Goal: Task Accomplishment & Management: Manage account settings

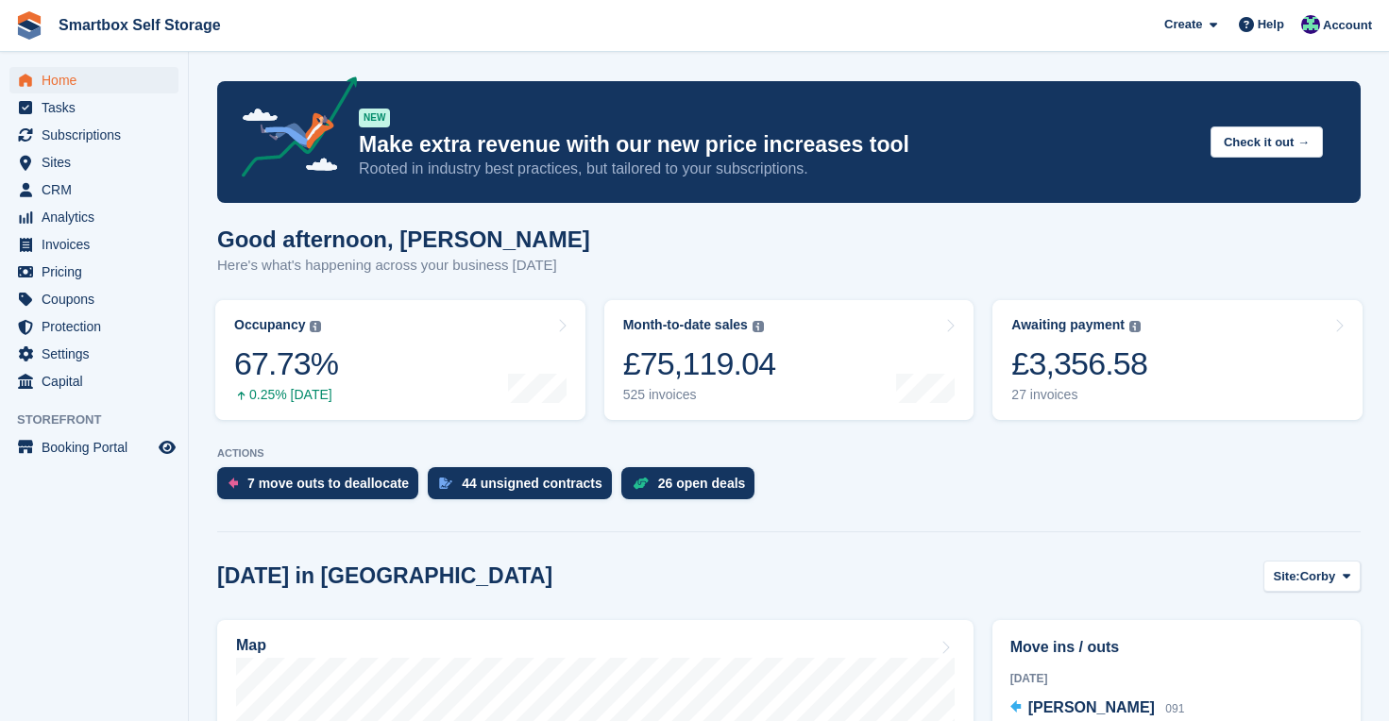
scroll to position [254, 0]
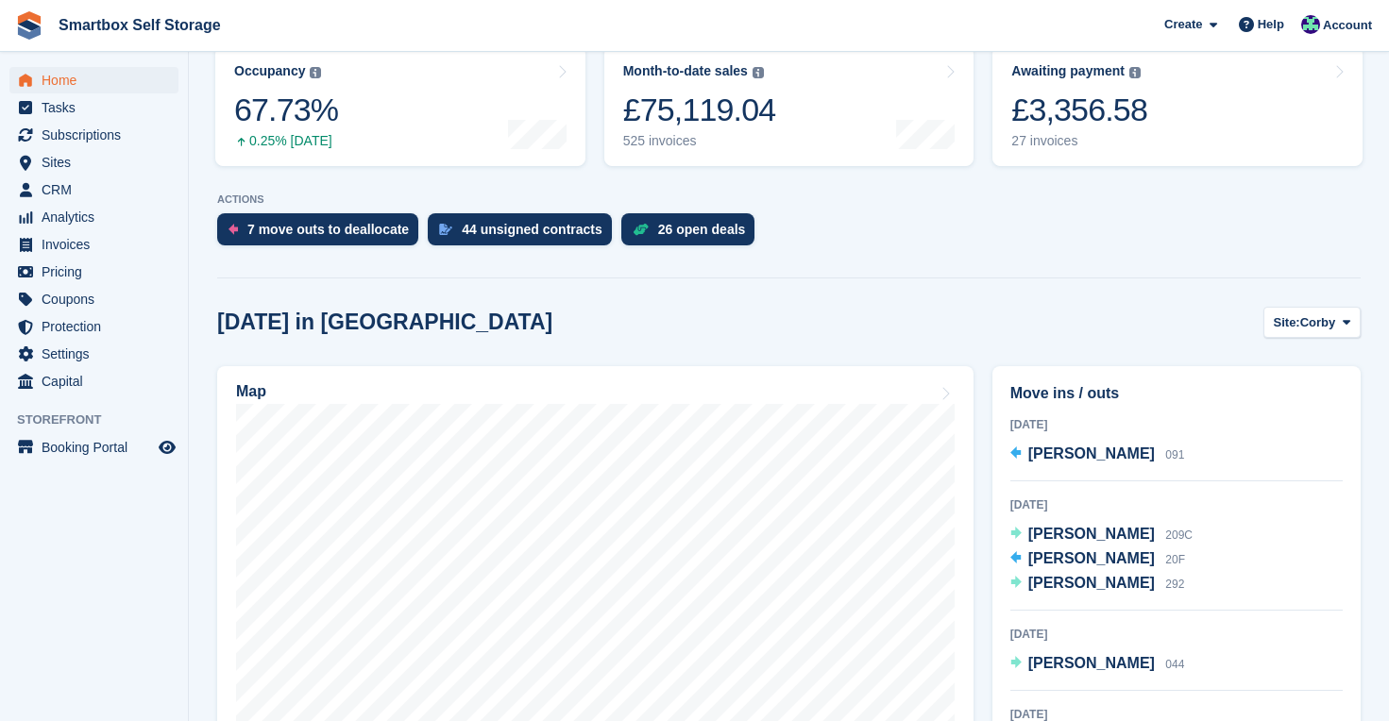
click at [54, 80] on span "Home" at bounding box center [98, 80] width 113 height 26
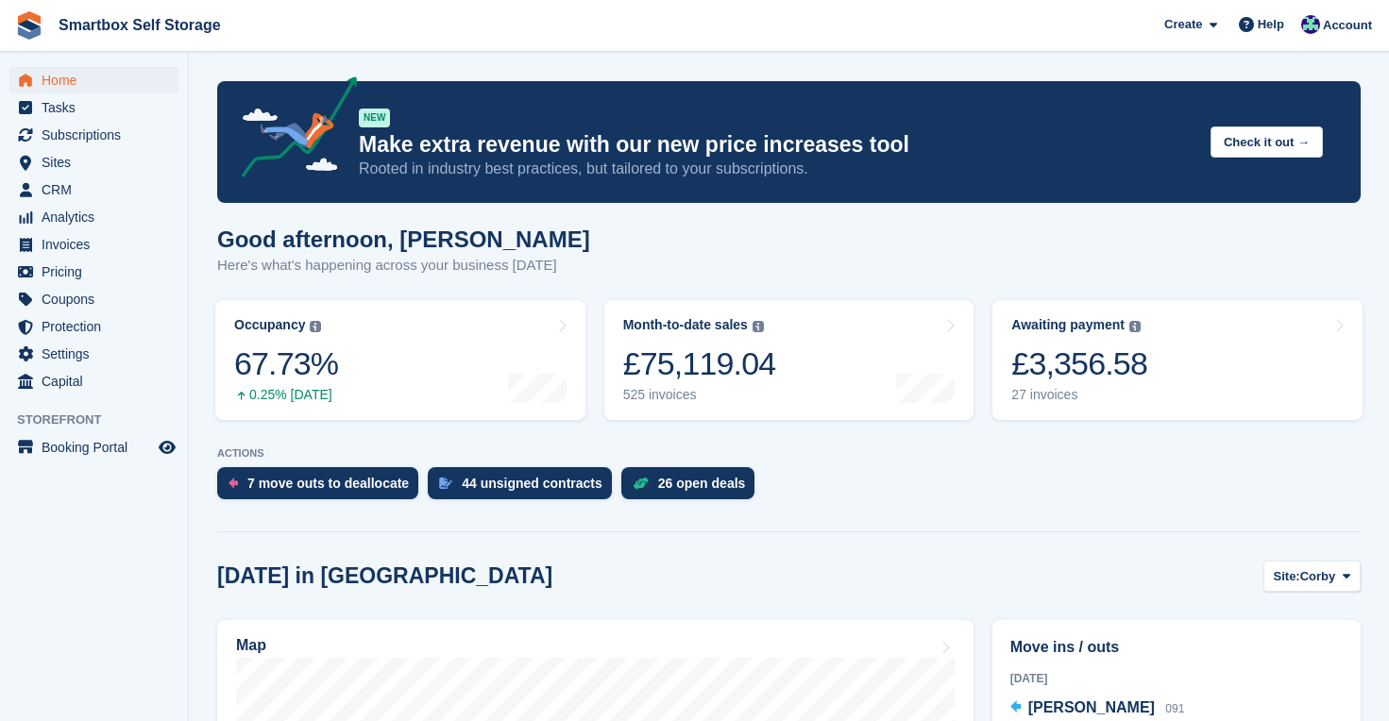
click at [66, 75] on span "Home" at bounding box center [98, 80] width 113 height 26
click at [321, 479] on div "7 move outs to deallocate" at bounding box center [327, 483] width 161 height 15
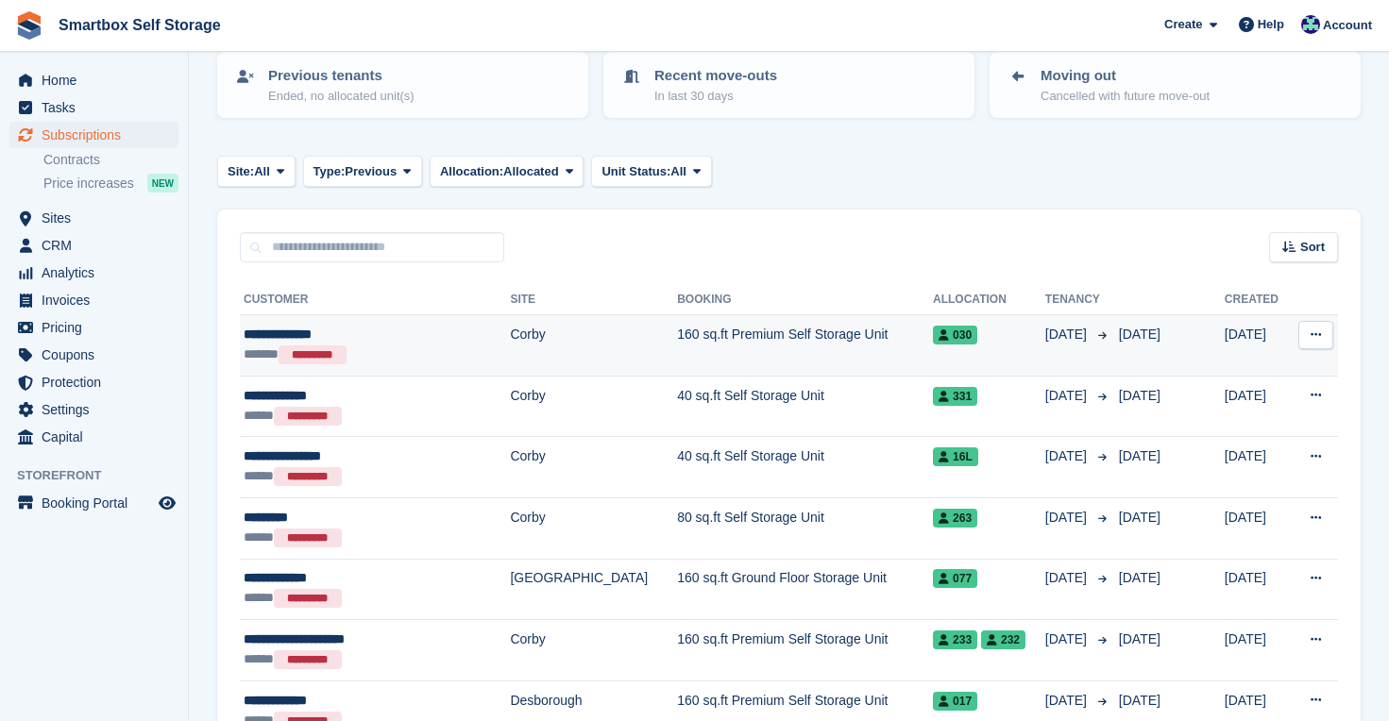
scroll to position [224, 0]
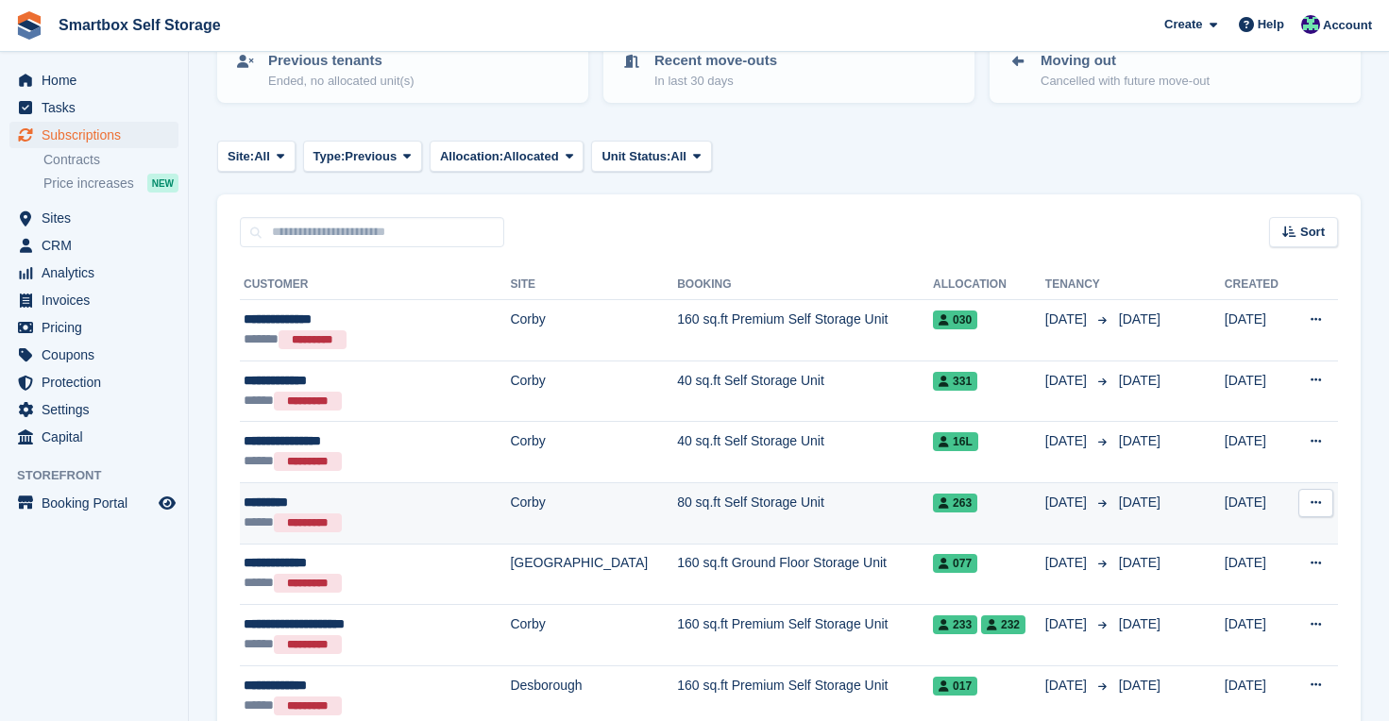
click at [518, 519] on td "Corby" at bounding box center [593, 512] width 167 height 61
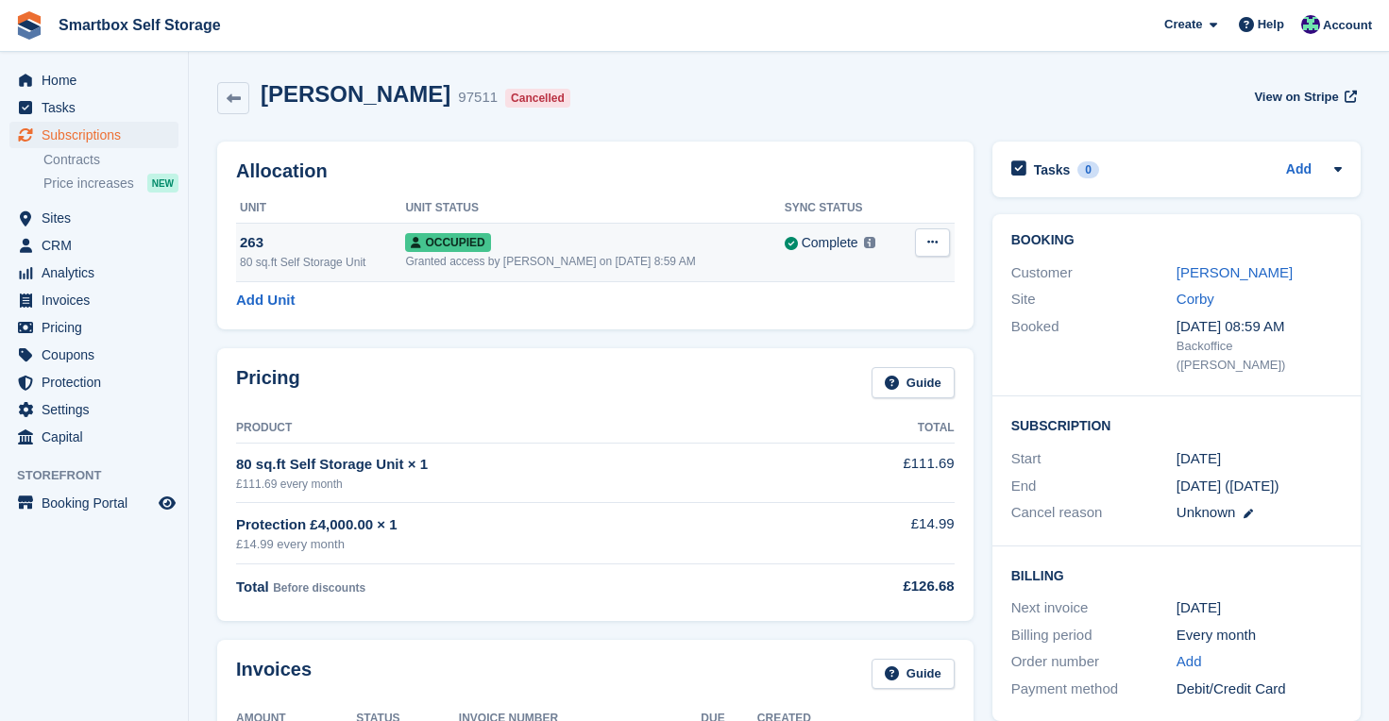
click at [930, 241] on icon at bounding box center [932, 242] width 10 height 12
click at [856, 349] on p "Deallocate" at bounding box center [859, 344] width 164 height 25
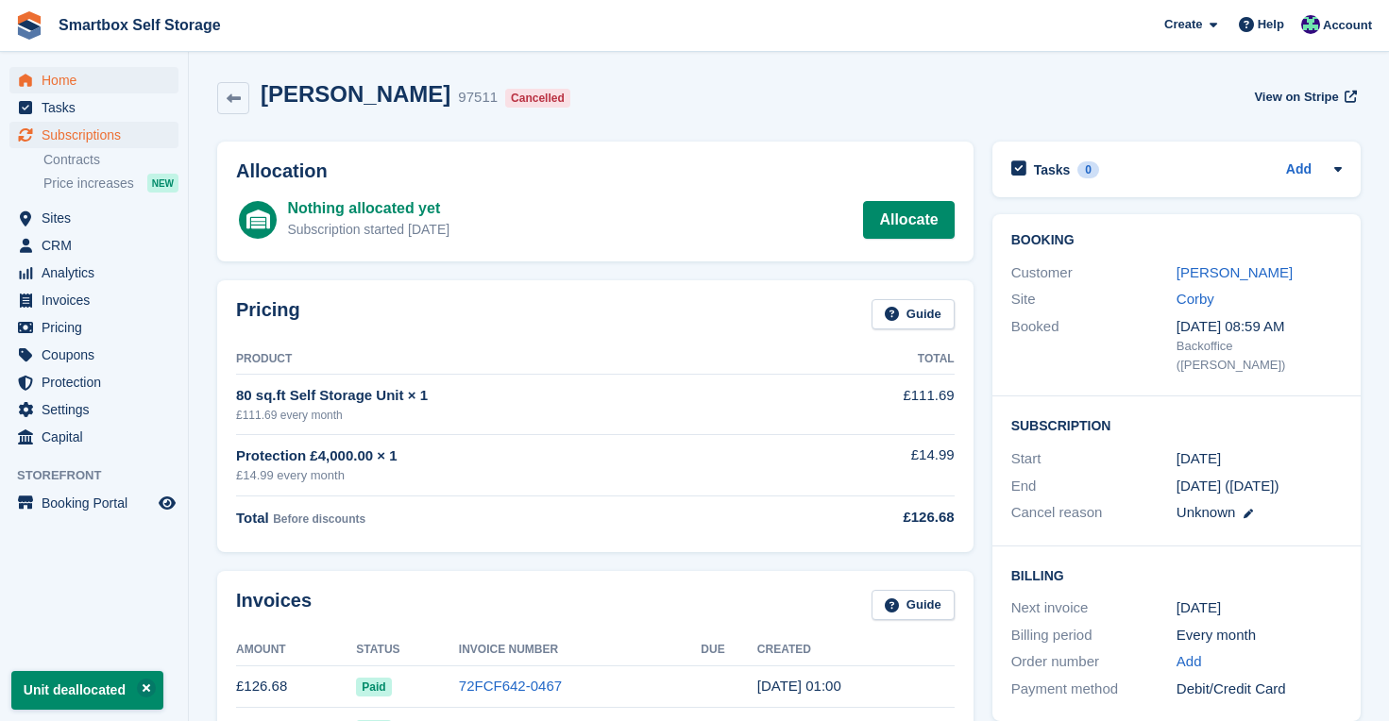
click at [71, 77] on span "Home" at bounding box center [98, 80] width 113 height 26
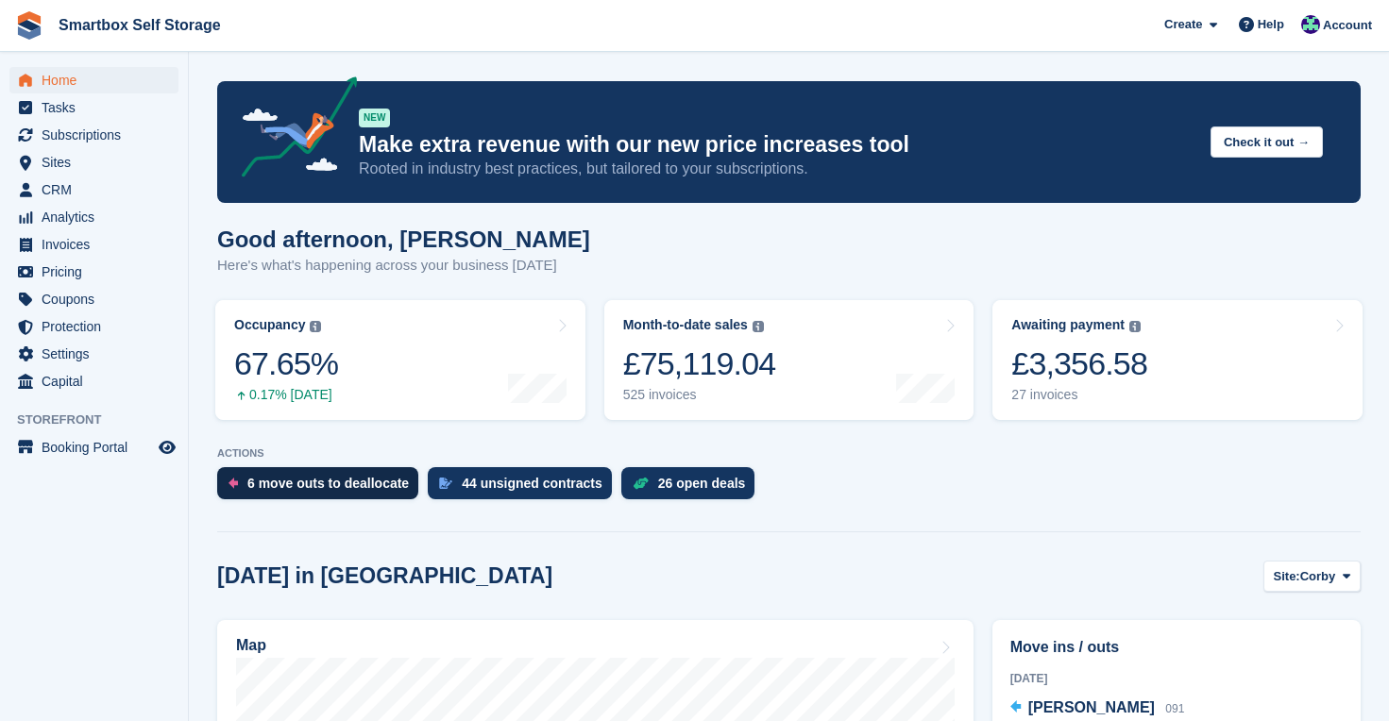
click at [326, 478] on div "6 move outs to deallocate" at bounding box center [327, 483] width 161 height 15
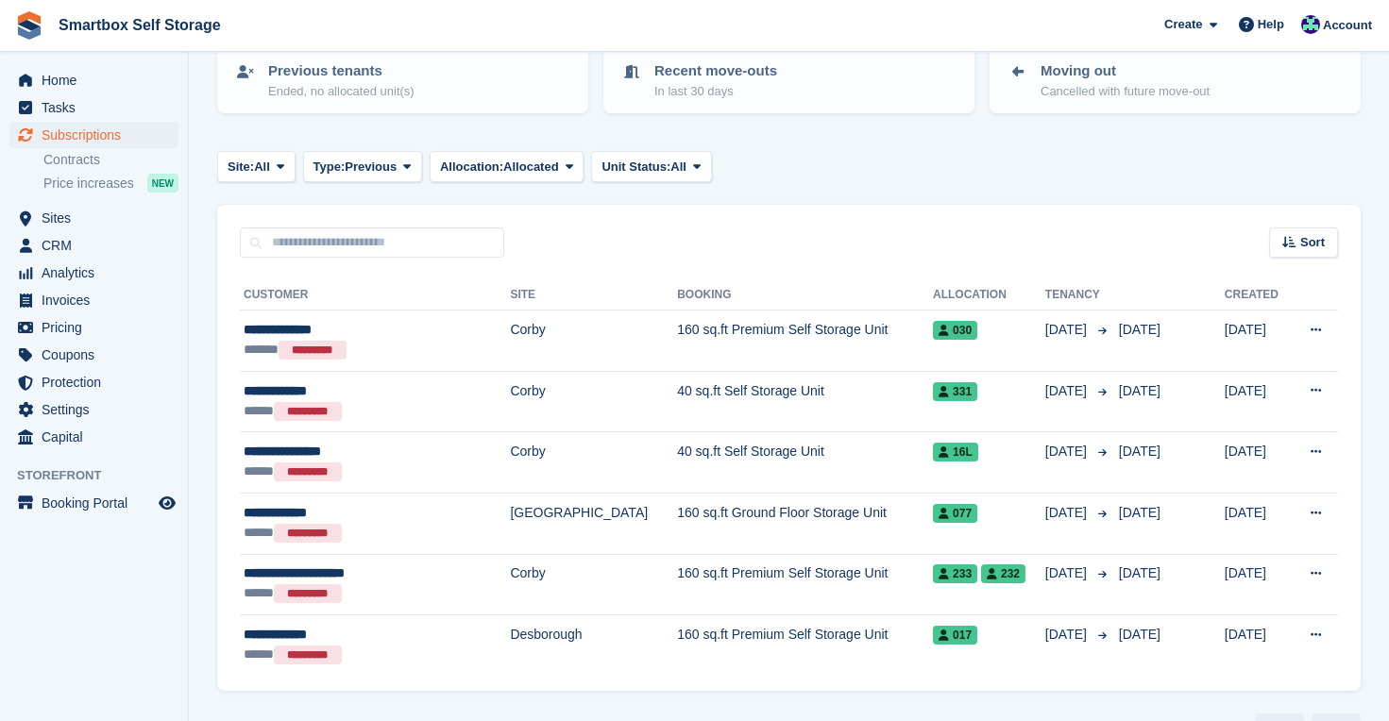
scroll to position [213, 0]
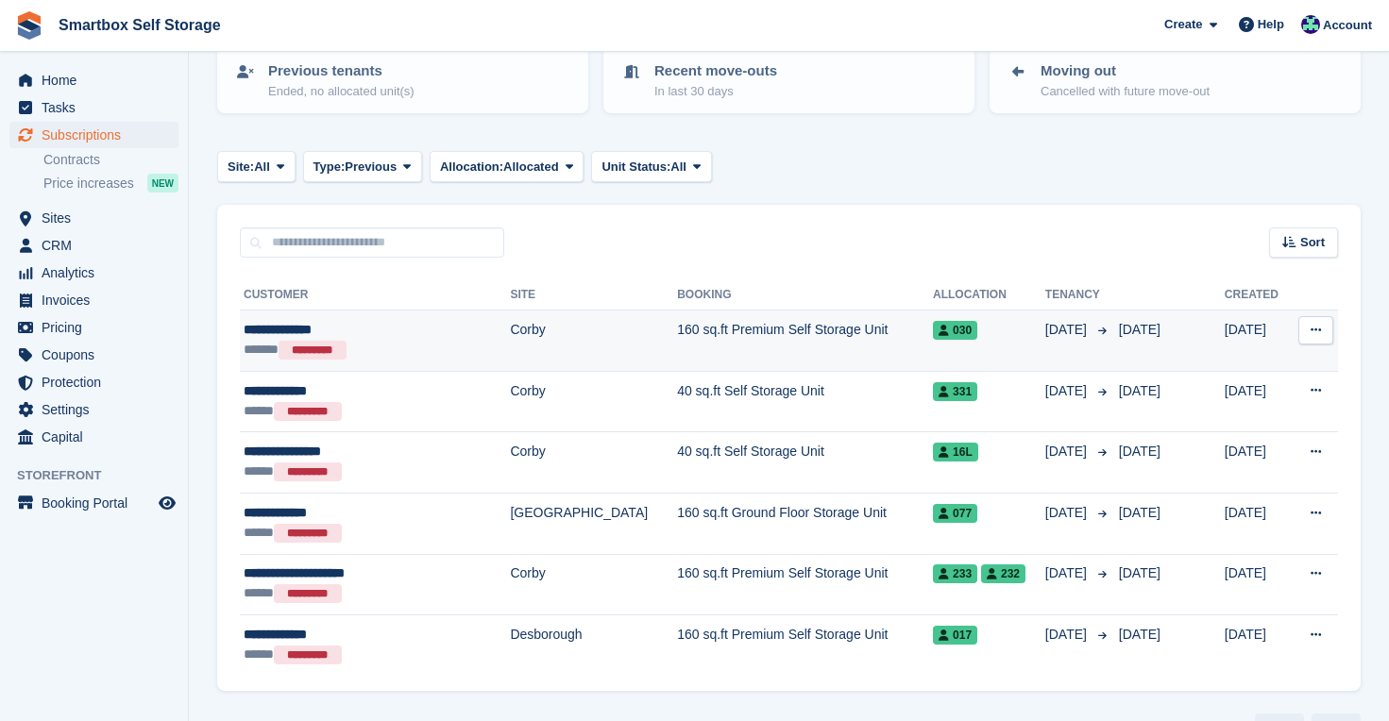
click at [862, 333] on td "160 sq.ft Premium Self Storage Unit" at bounding box center [805, 341] width 256 height 61
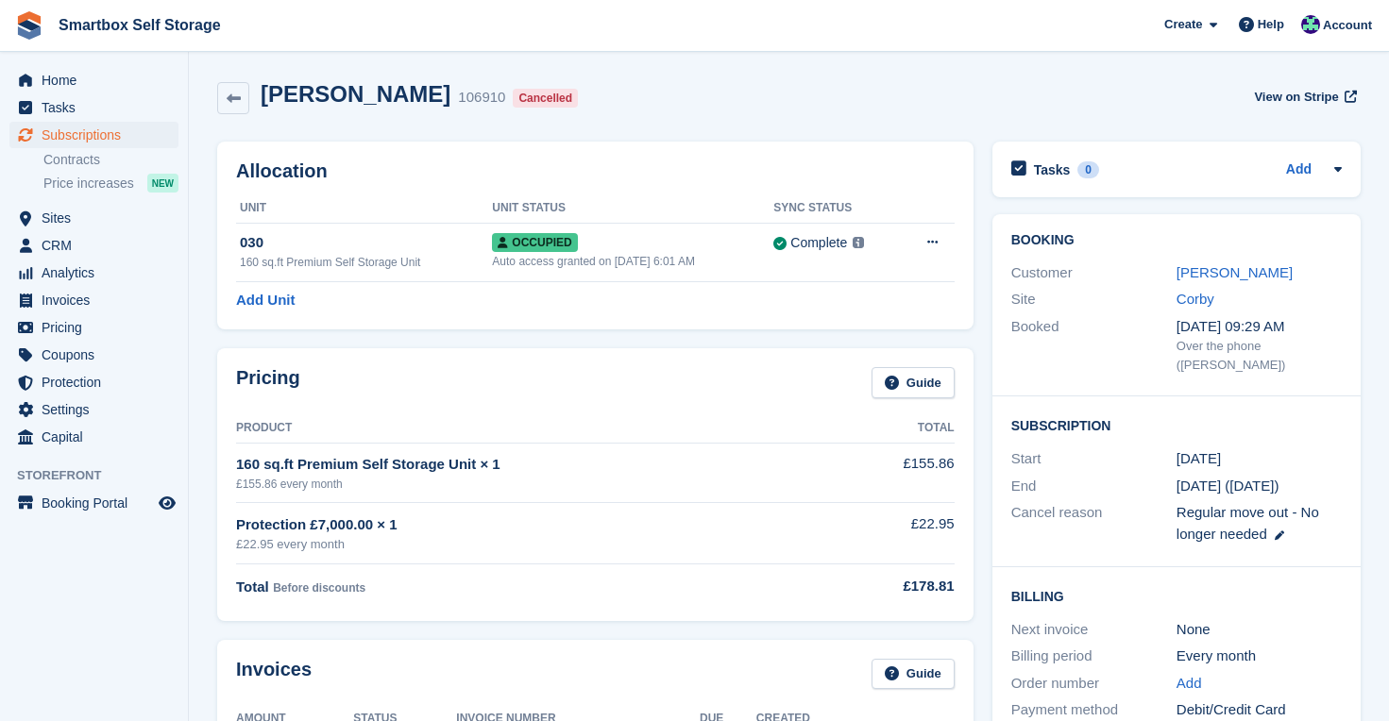
click at [935, 237] on icon at bounding box center [932, 242] width 10 height 12
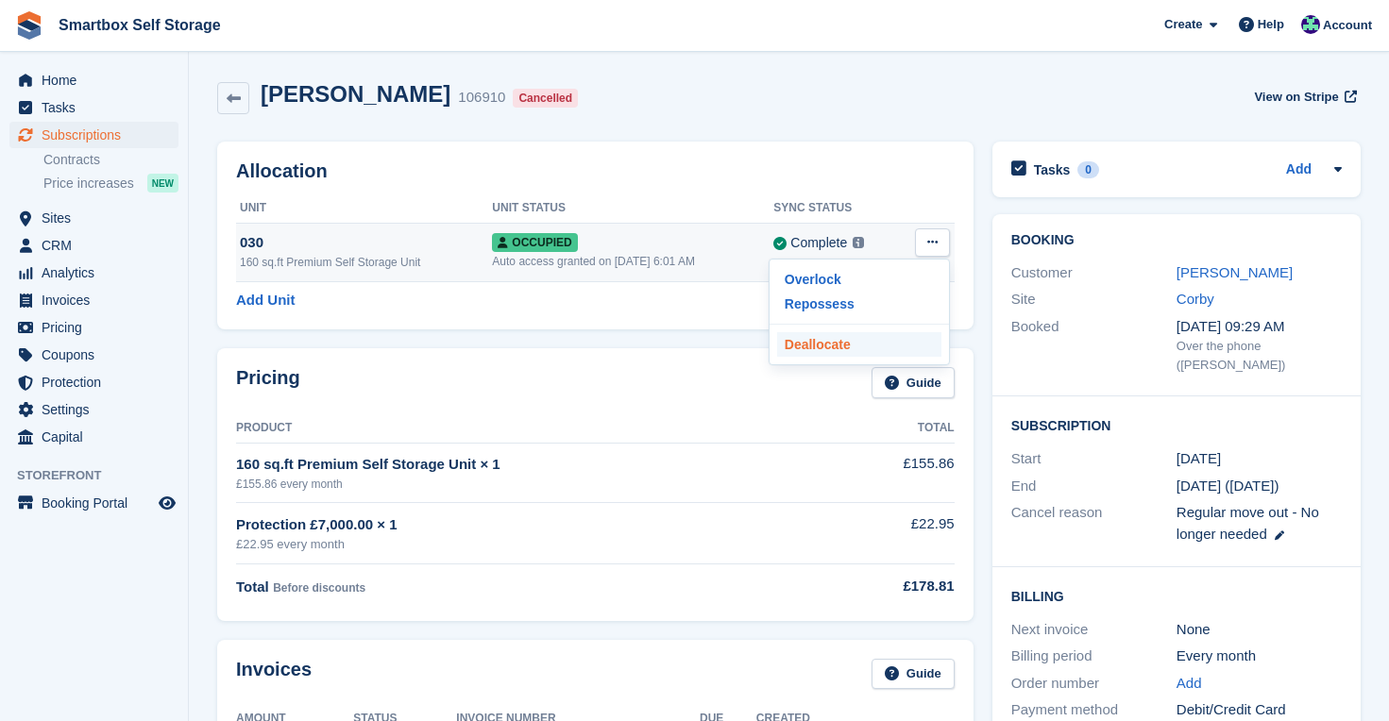
click at [871, 337] on p "Deallocate" at bounding box center [859, 344] width 164 height 25
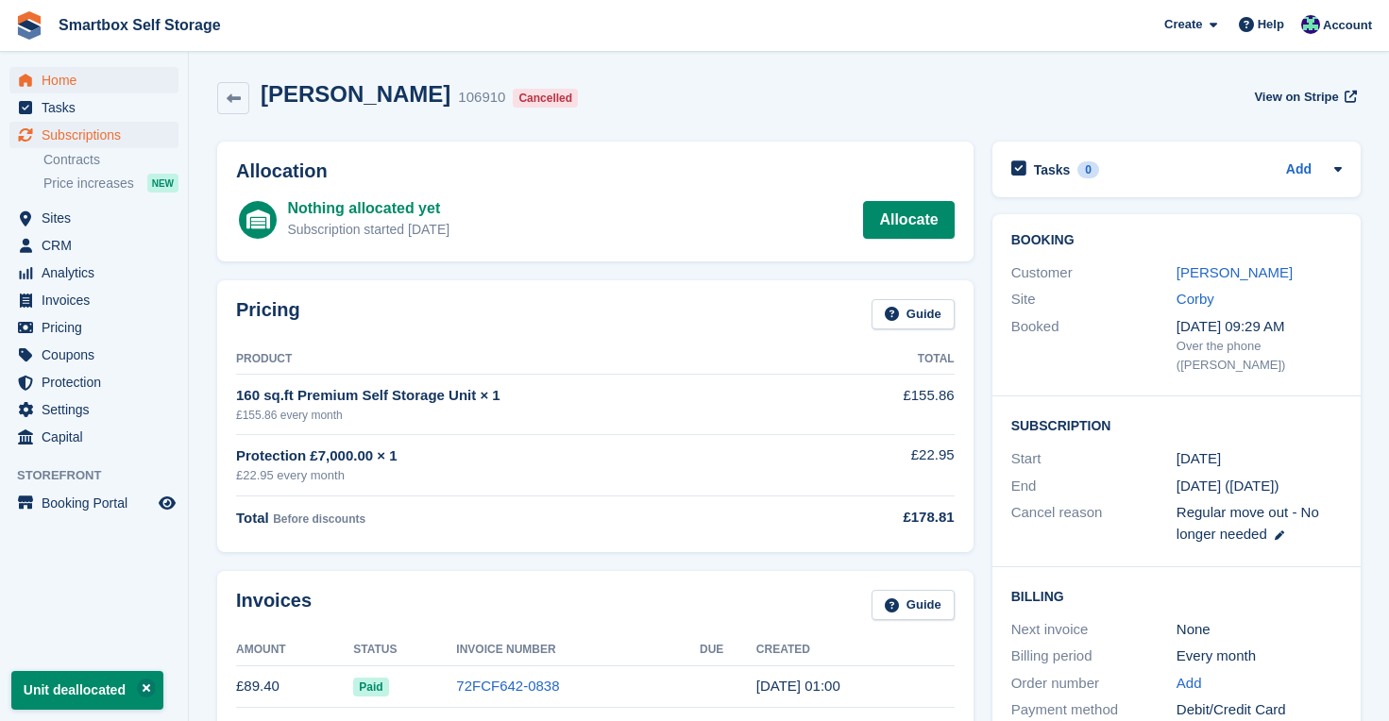
click at [52, 77] on span "Home" at bounding box center [98, 80] width 113 height 26
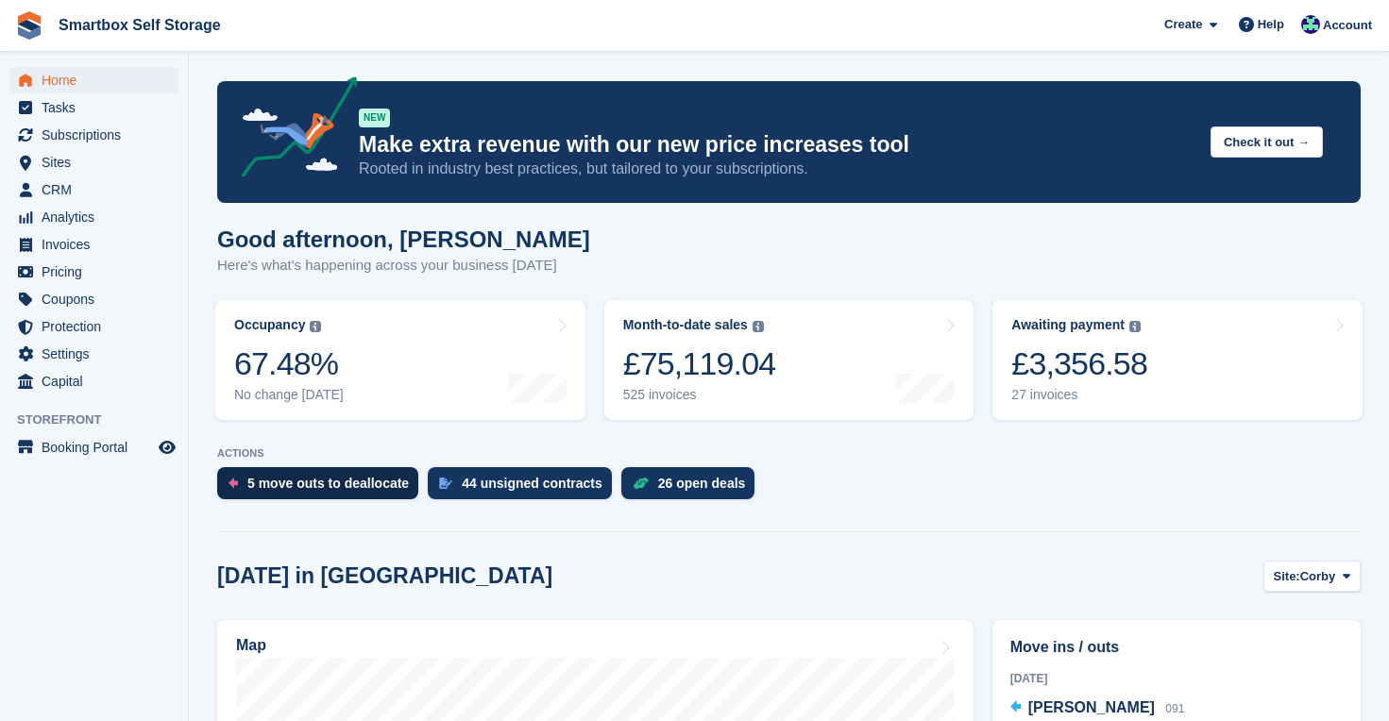
click at [299, 486] on div "5 move outs to deallocate" at bounding box center [327, 483] width 161 height 15
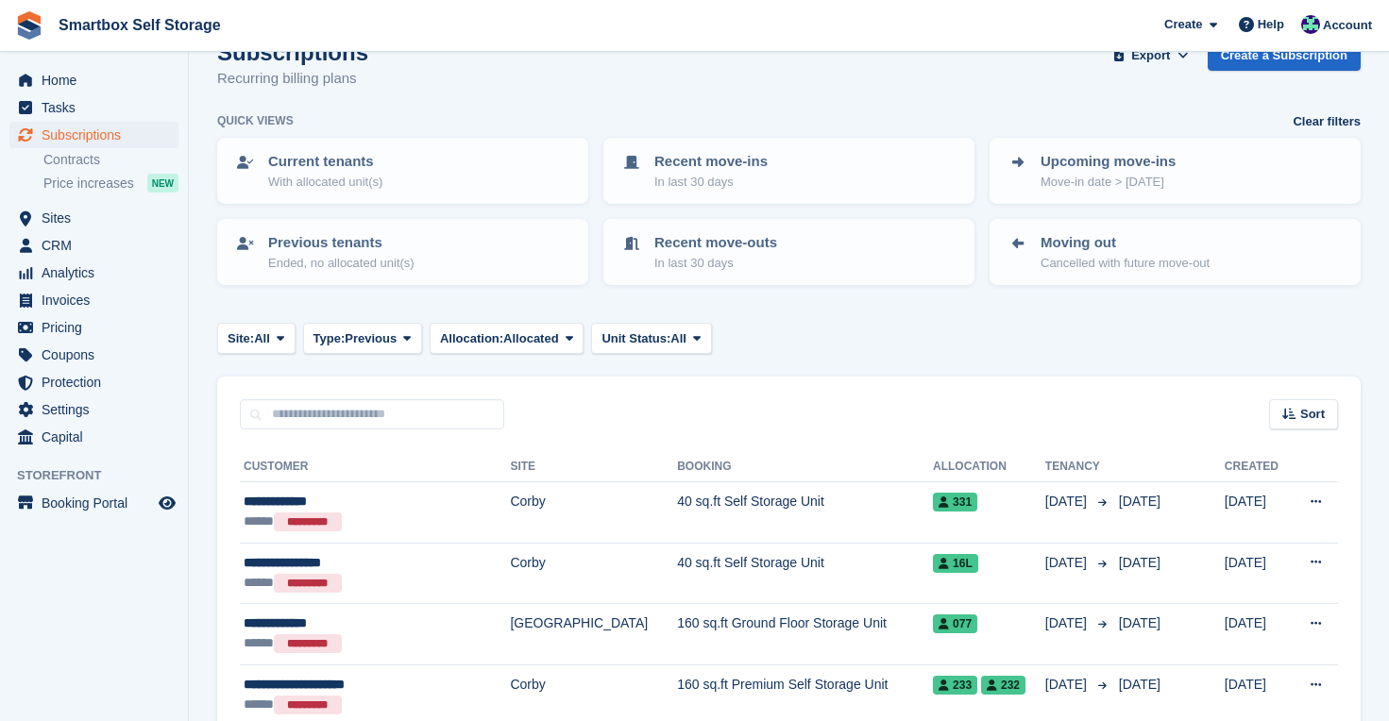
scroll to position [87, 0]
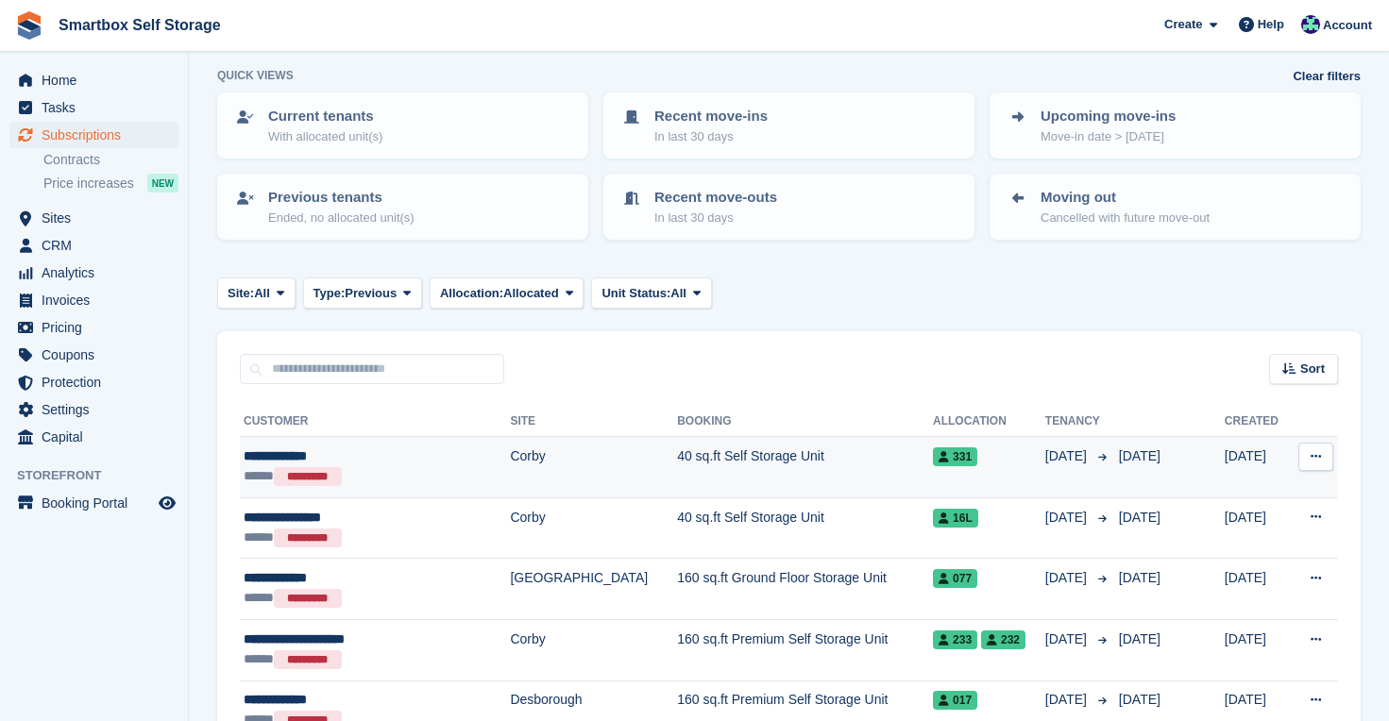
click at [933, 453] on span "331" at bounding box center [955, 456] width 44 height 19
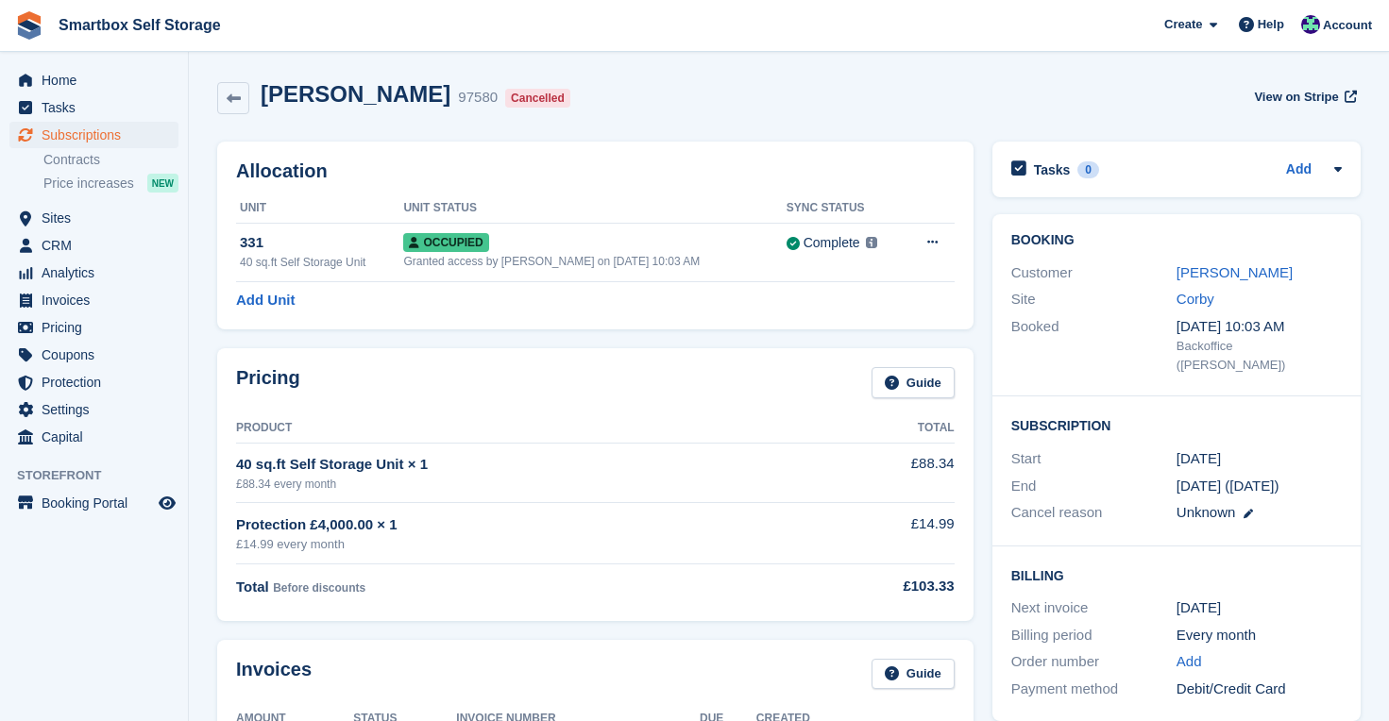
click at [929, 243] on icon at bounding box center [932, 242] width 10 height 12
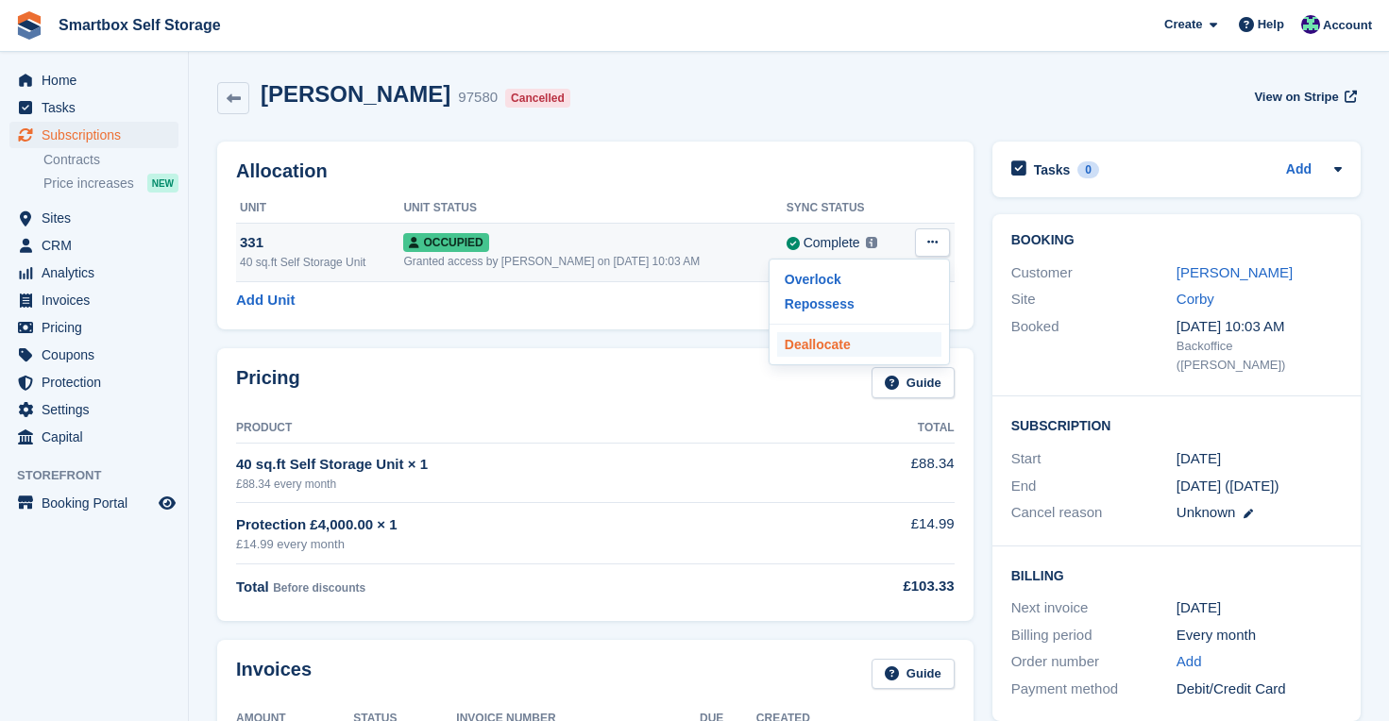
click at [859, 345] on p "Deallocate" at bounding box center [859, 344] width 164 height 25
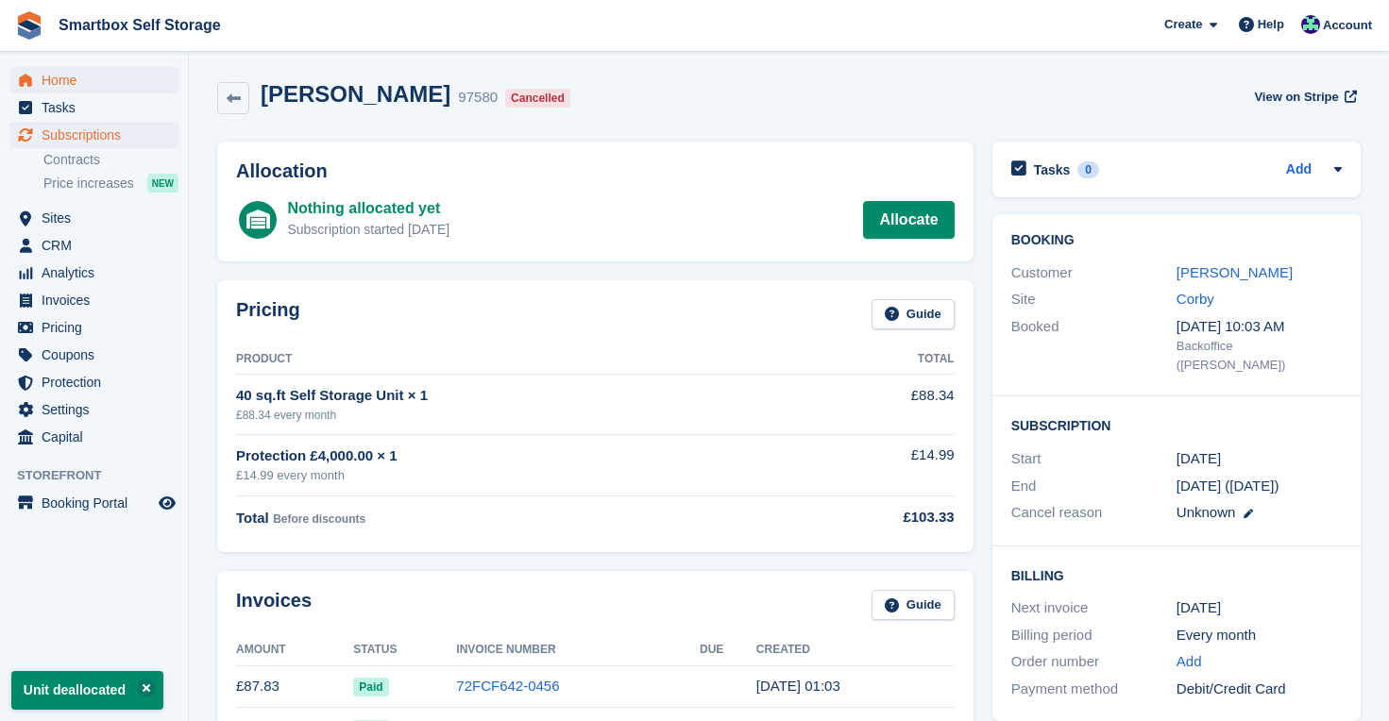
click at [73, 76] on span "Home" at bounding box center [98, 80] width 113 height 26
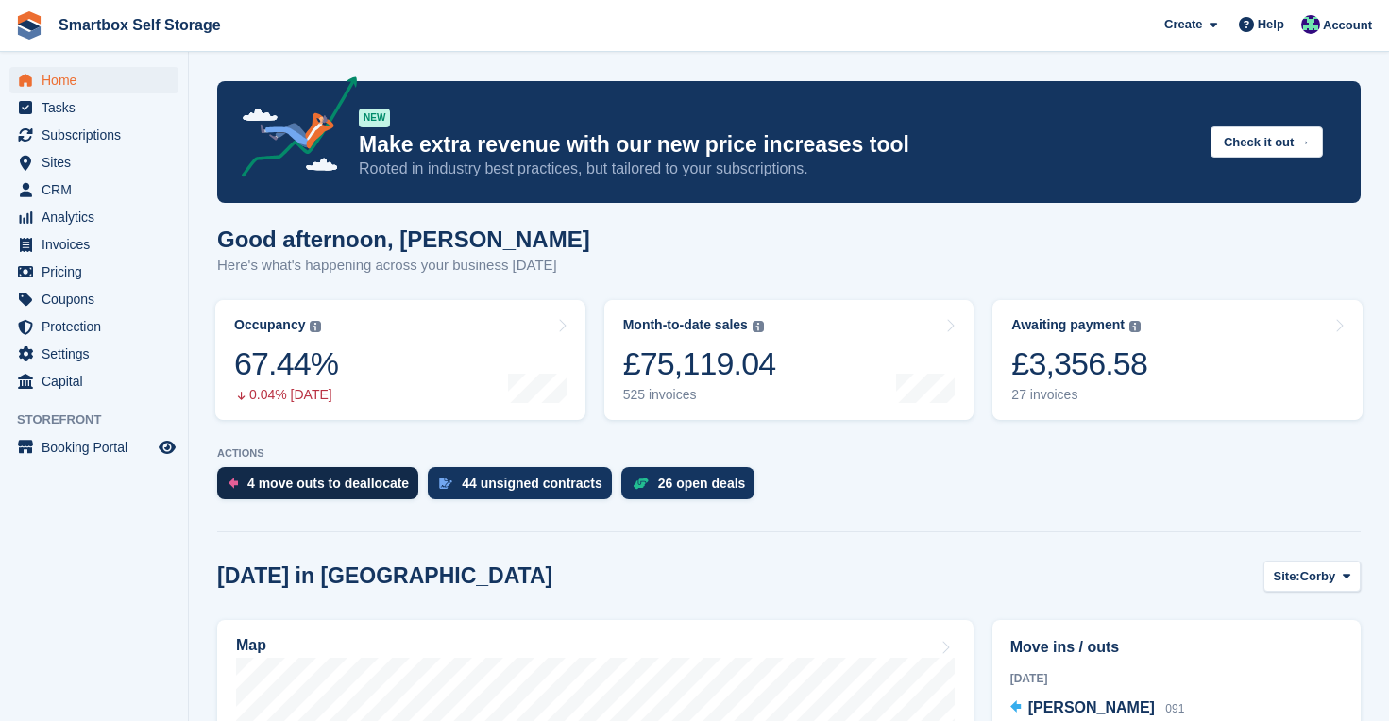
click at [329, 482] on div "4 move outs to deallocate" at bounding box center [327, 483] width 161 height 15
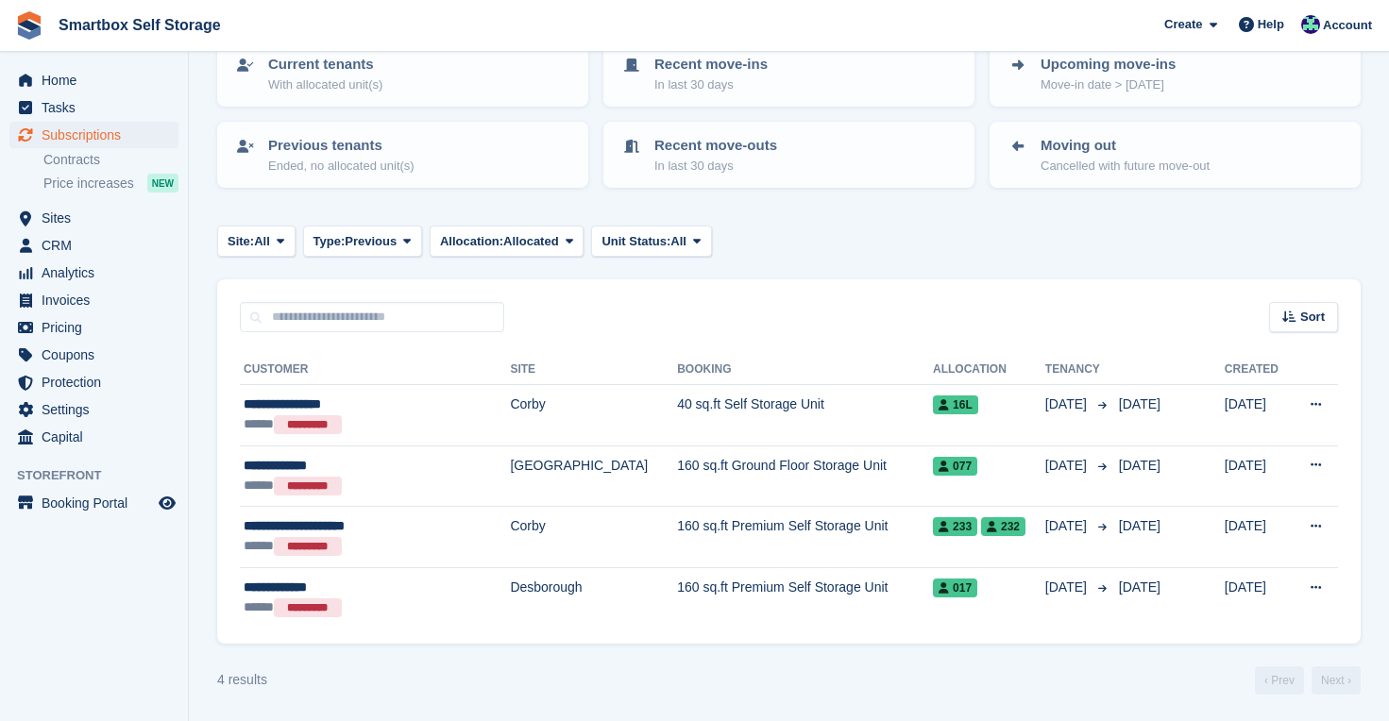
scroll to position [138, 0]
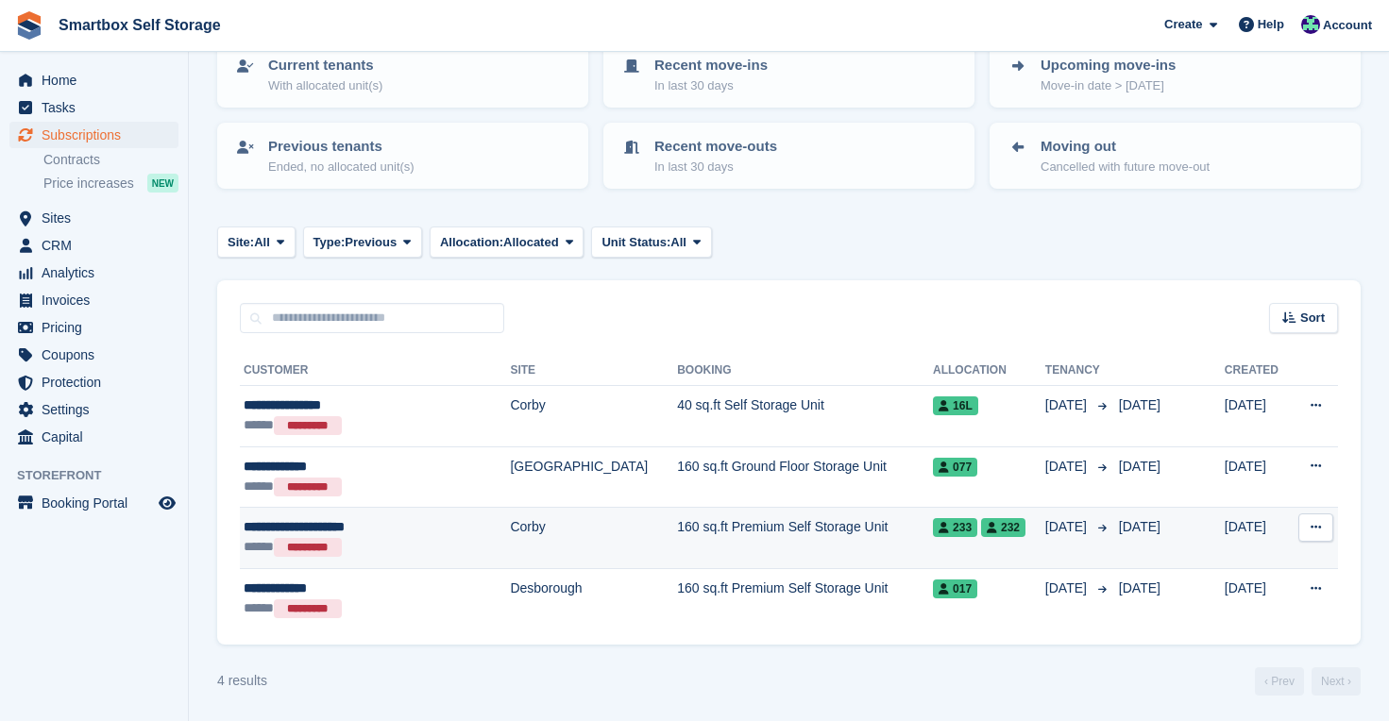
click at [933, 533] on span "233" at bounding box center [955, 527] width 44 height 19
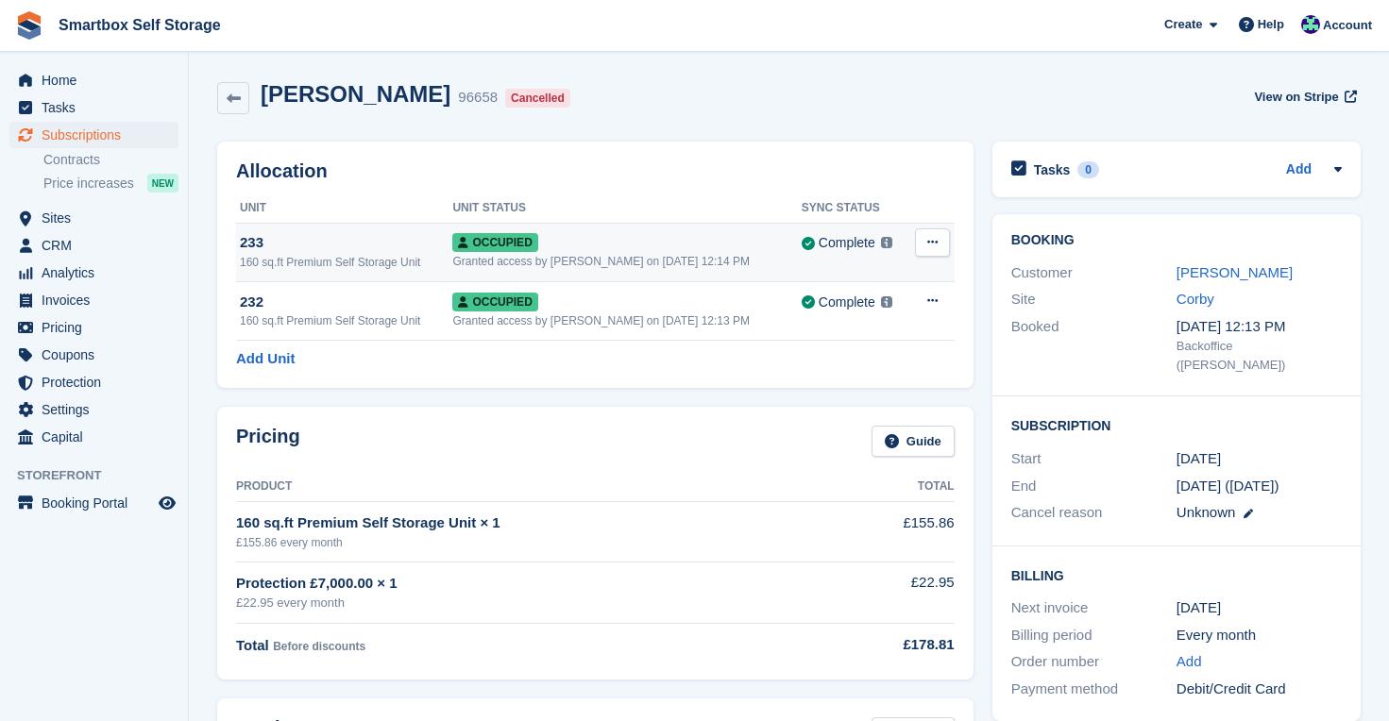
click at [928, 245] on icon at bounding box center [932, 242] width 10 height 12
click at [903, 357] on div "Overlock Repossess Deallocate" at bounding box center [858, 312] width 181 height 107
click at [840, 345] on p "Deallocate" at bounding box center [859, 344] width 164 height 25
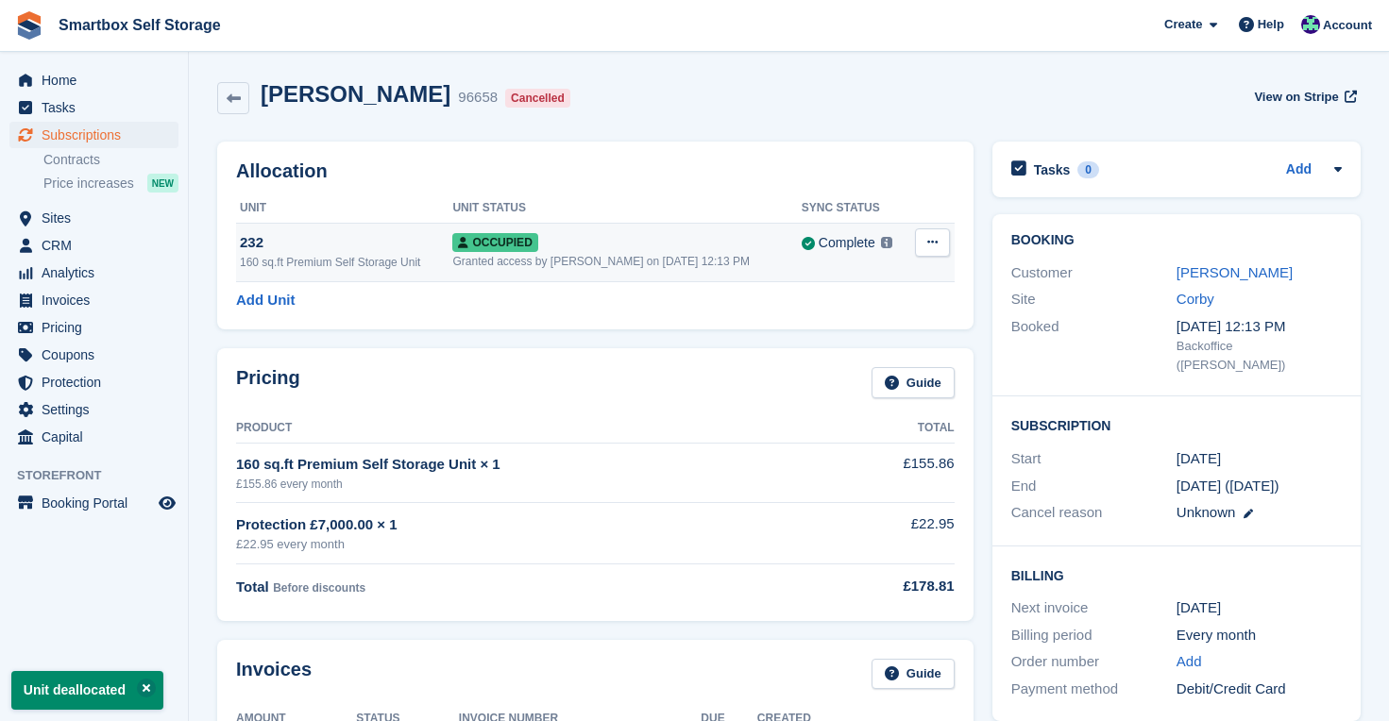
click at [937, 246] on button at bounding box center [932, 242] width 35 height 28
click at [893, 350] on p "Deallocate" at bounding box center [859, 344] width 164 height 25
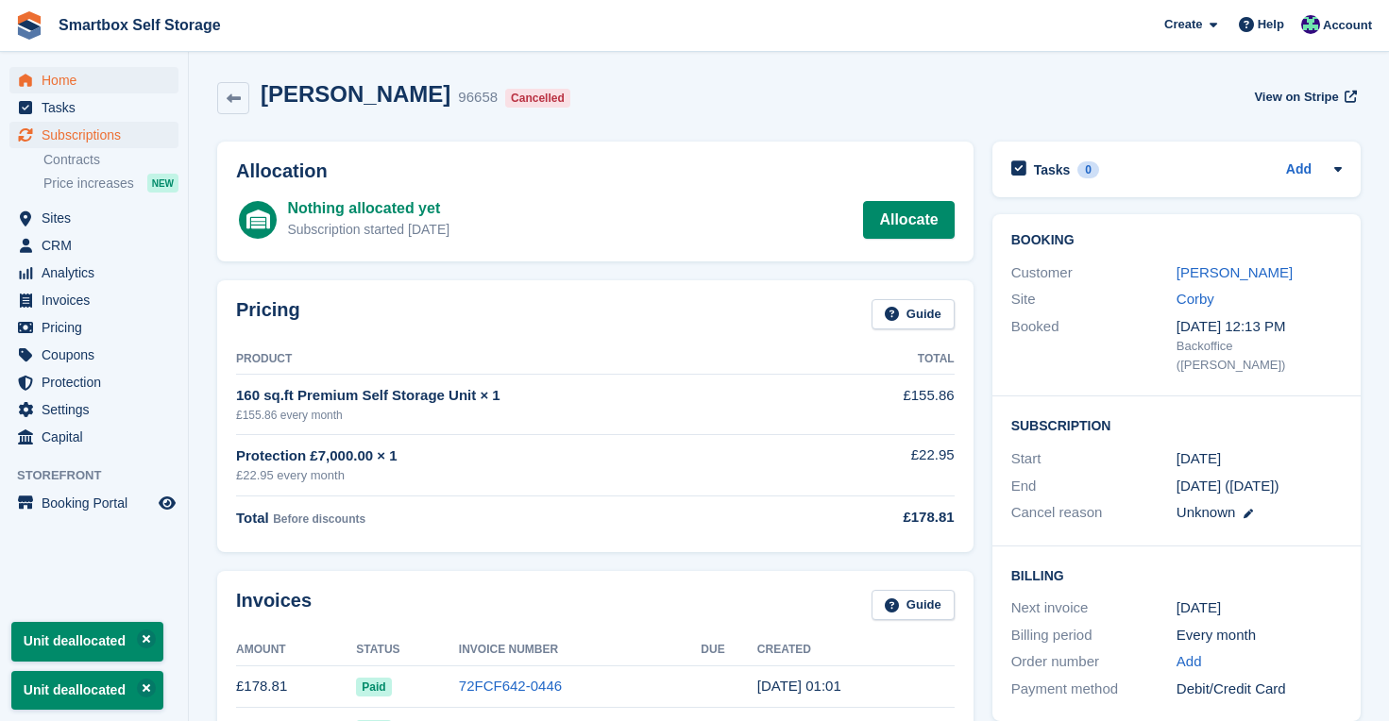
click at [67, 80] on span "Home" at bounding box center [98, 80] width 113 height 26
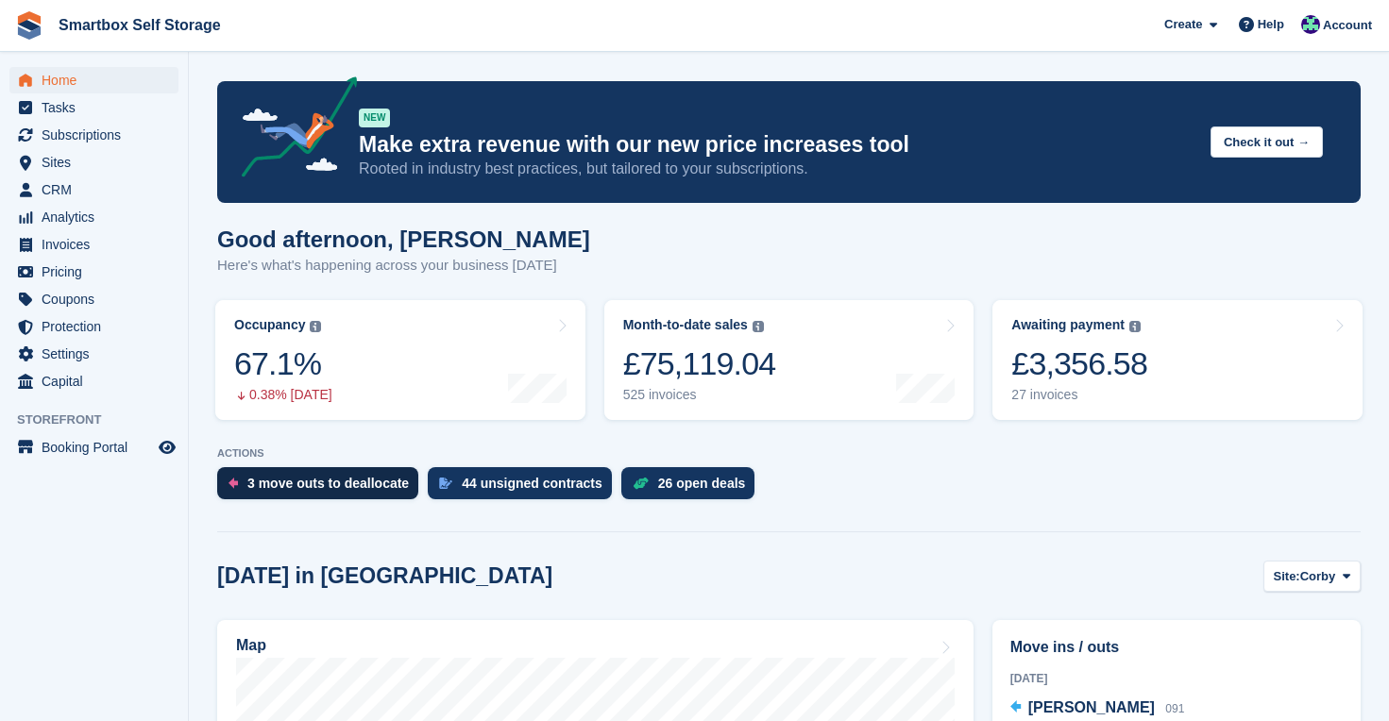
click at [386, 480] on div "3 move outs to deallocate" at bounding box center [327, 483] width 161 height 15
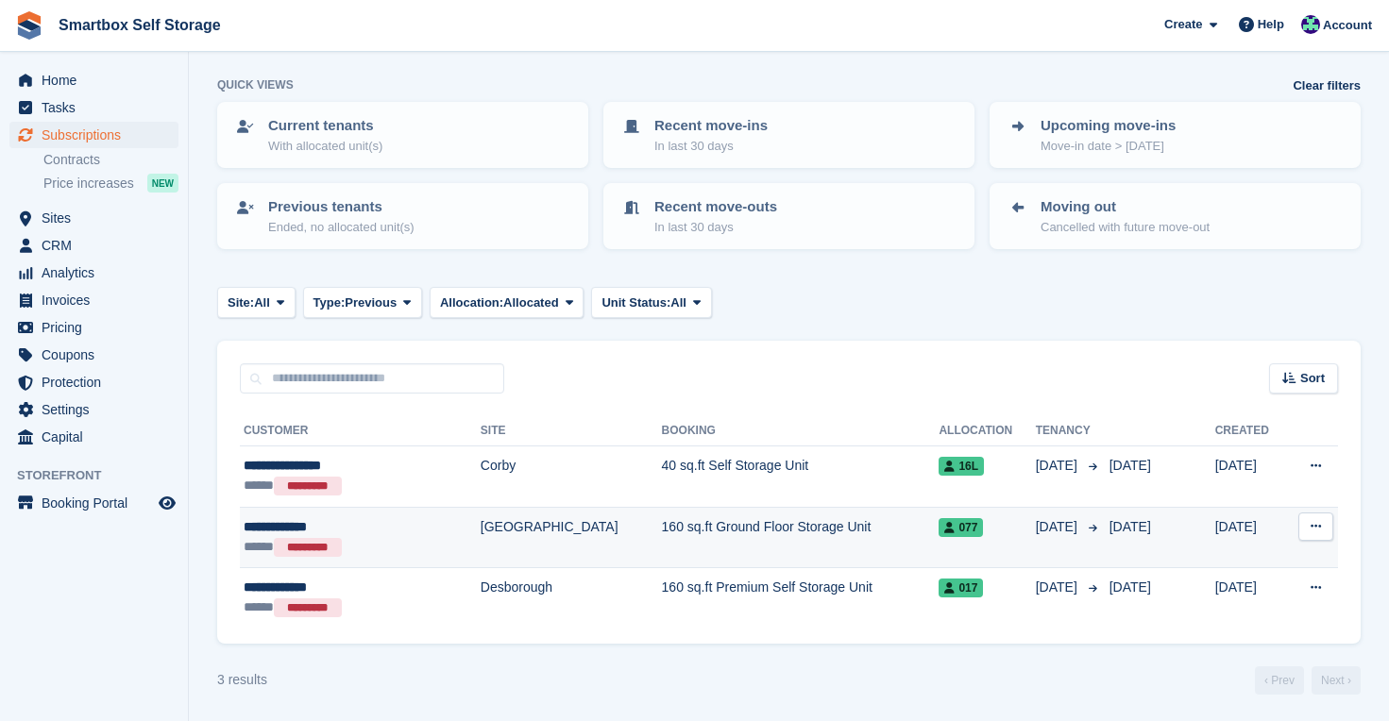
scroll to position [76, 0]
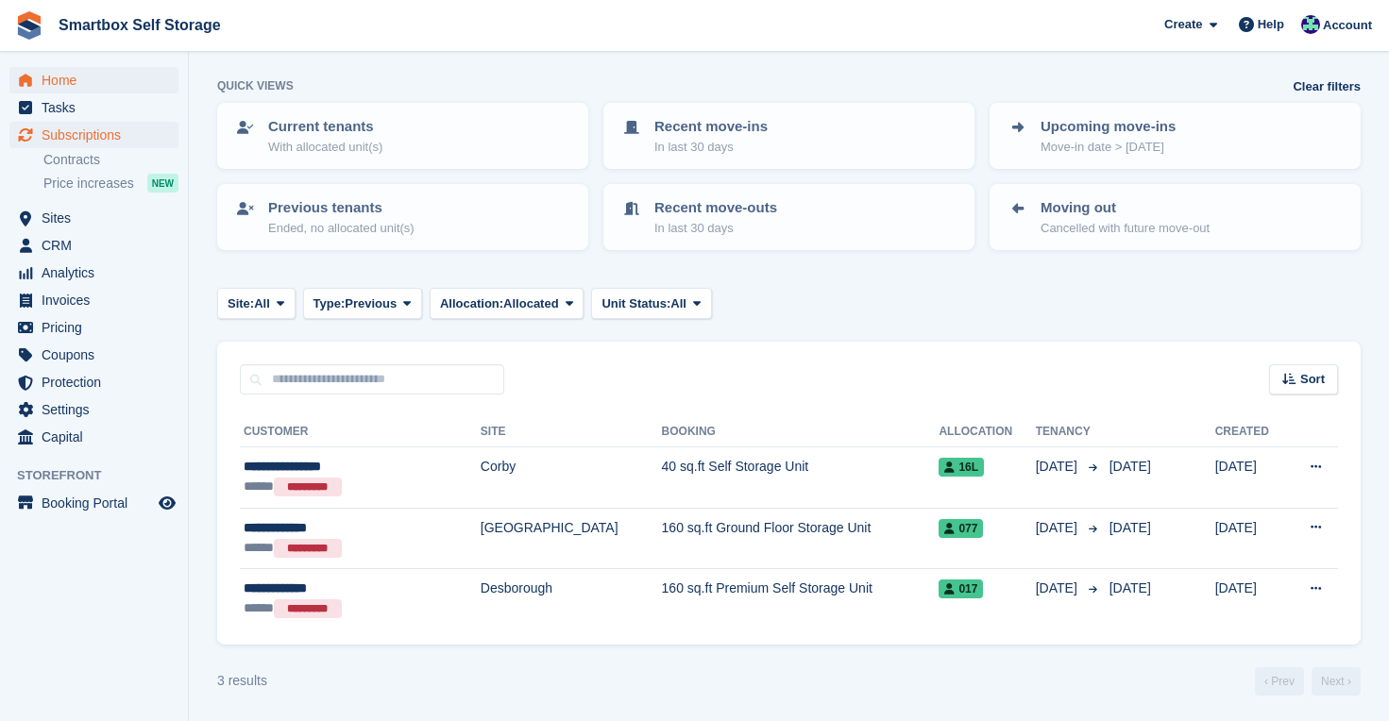
click at [68, 78] on span "Home" at bounding box center [98, 80] width 113 height 26
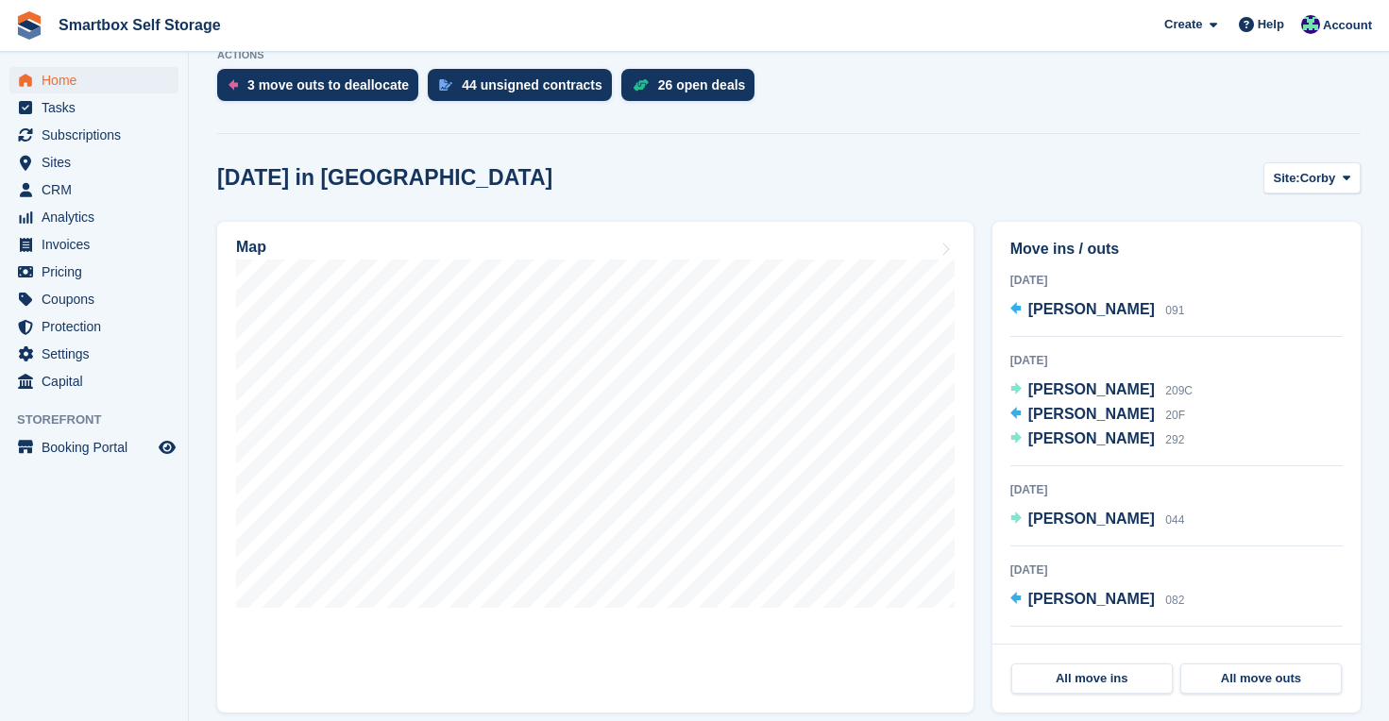
scroll to position [433, 0]
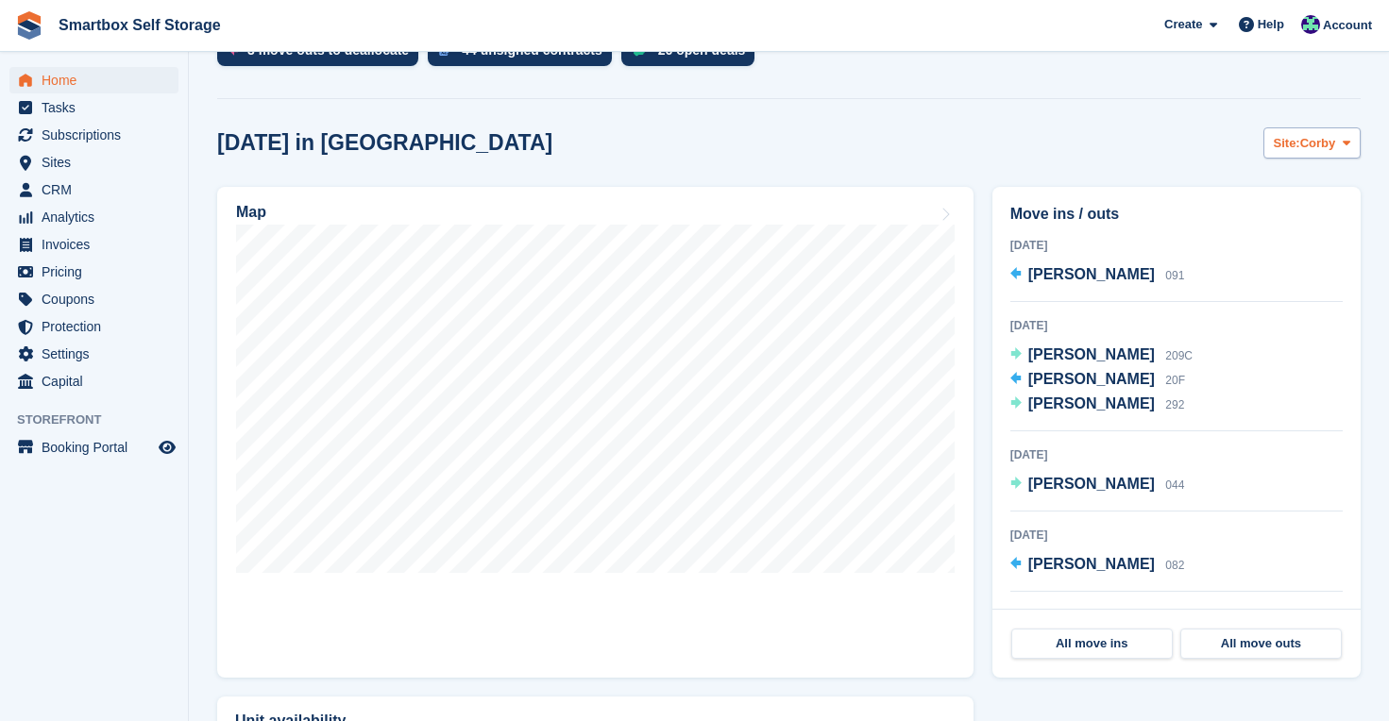
click at [1326, 140] on span "Corby" at bounding box center [1318, 143] width 36 height 19
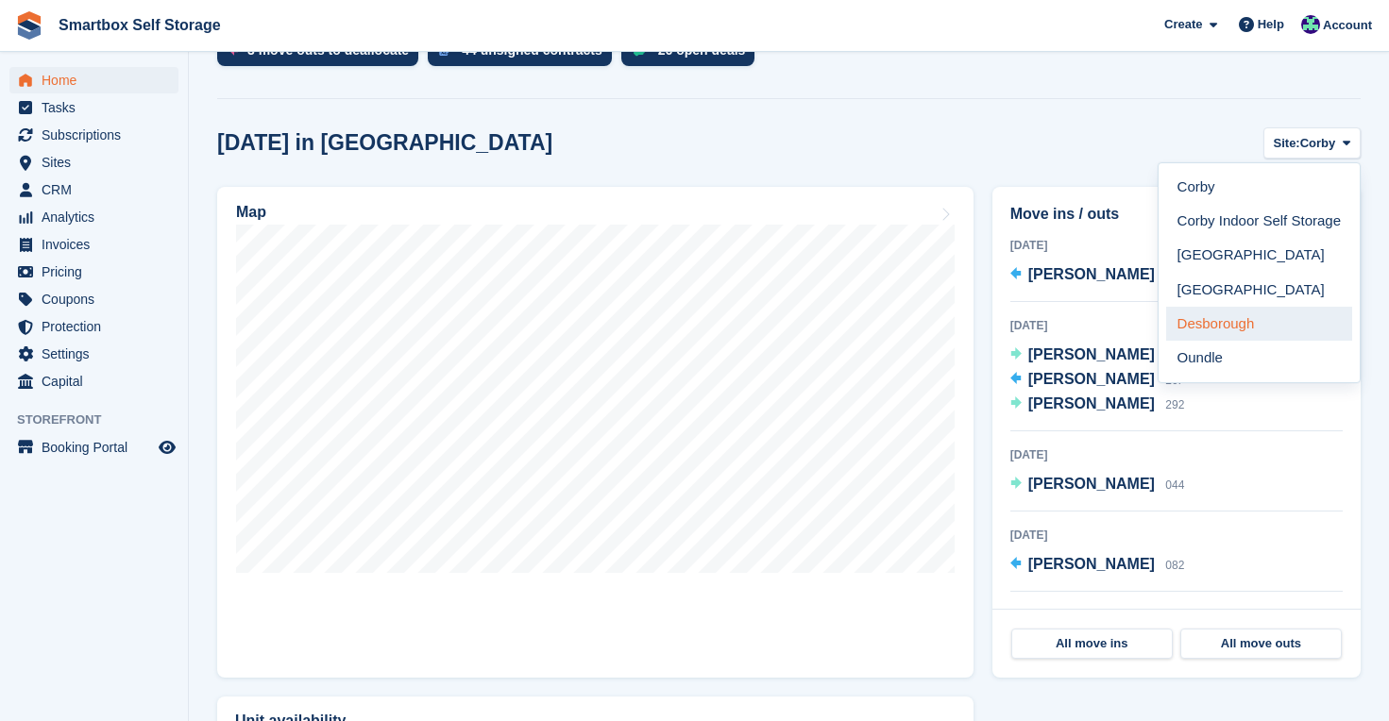
click at [1221, 329] on link "Desborough" at bounding box center [1259, 324] width 186 height 34
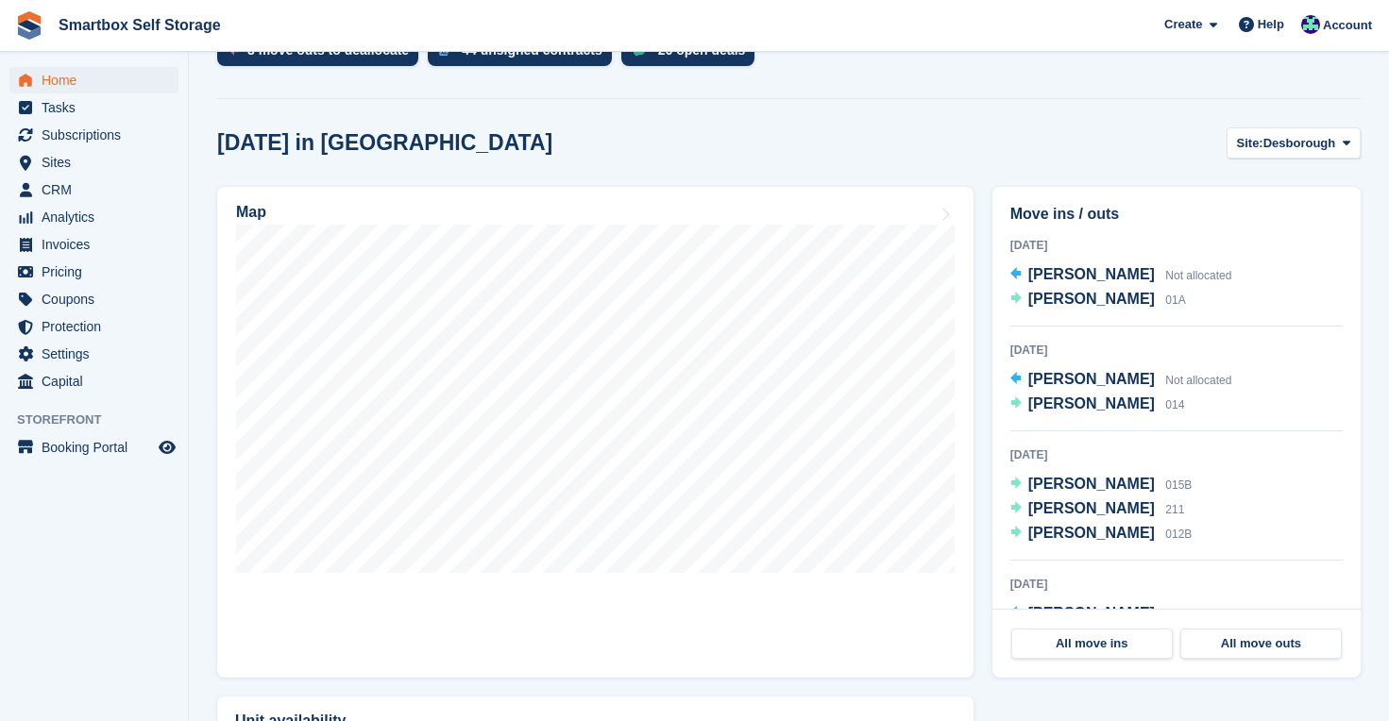
click at [65, 75] on span "Home" at bounding box center [98, 80] width 113 height 26
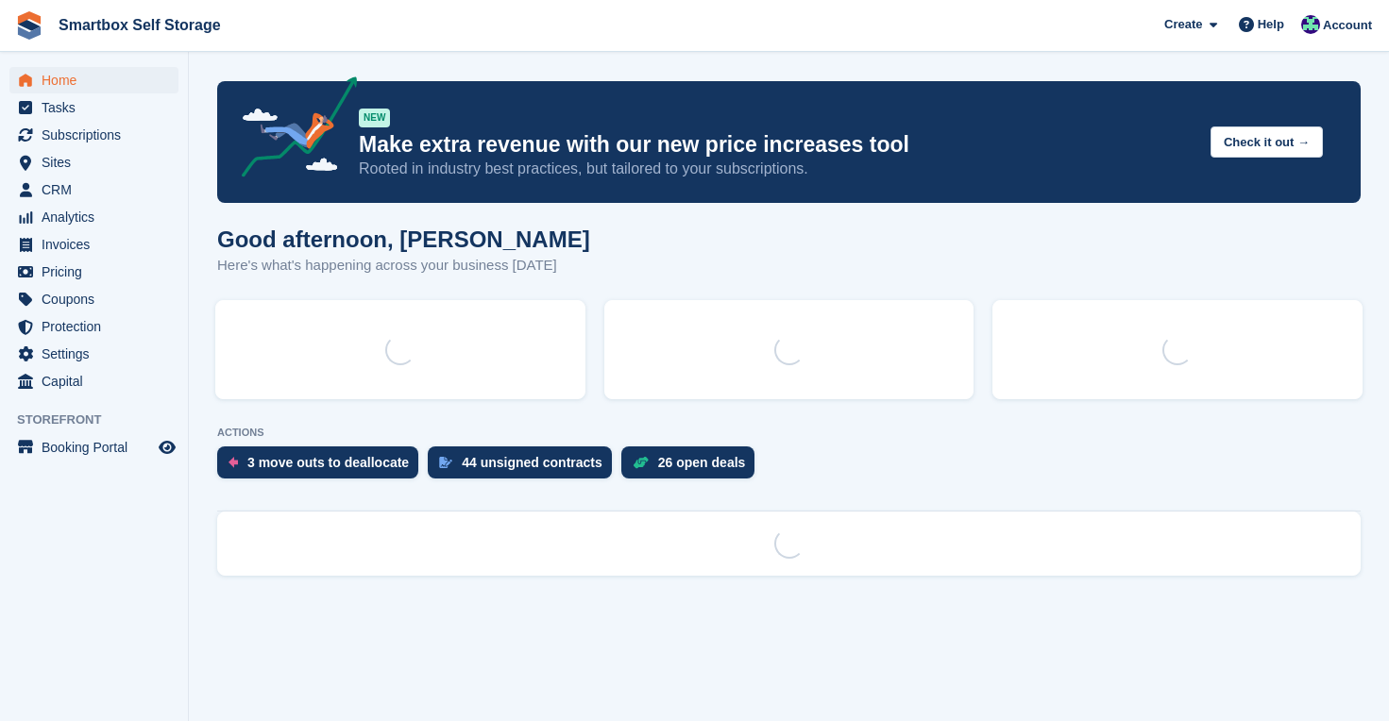
scroll to position [0, 0]
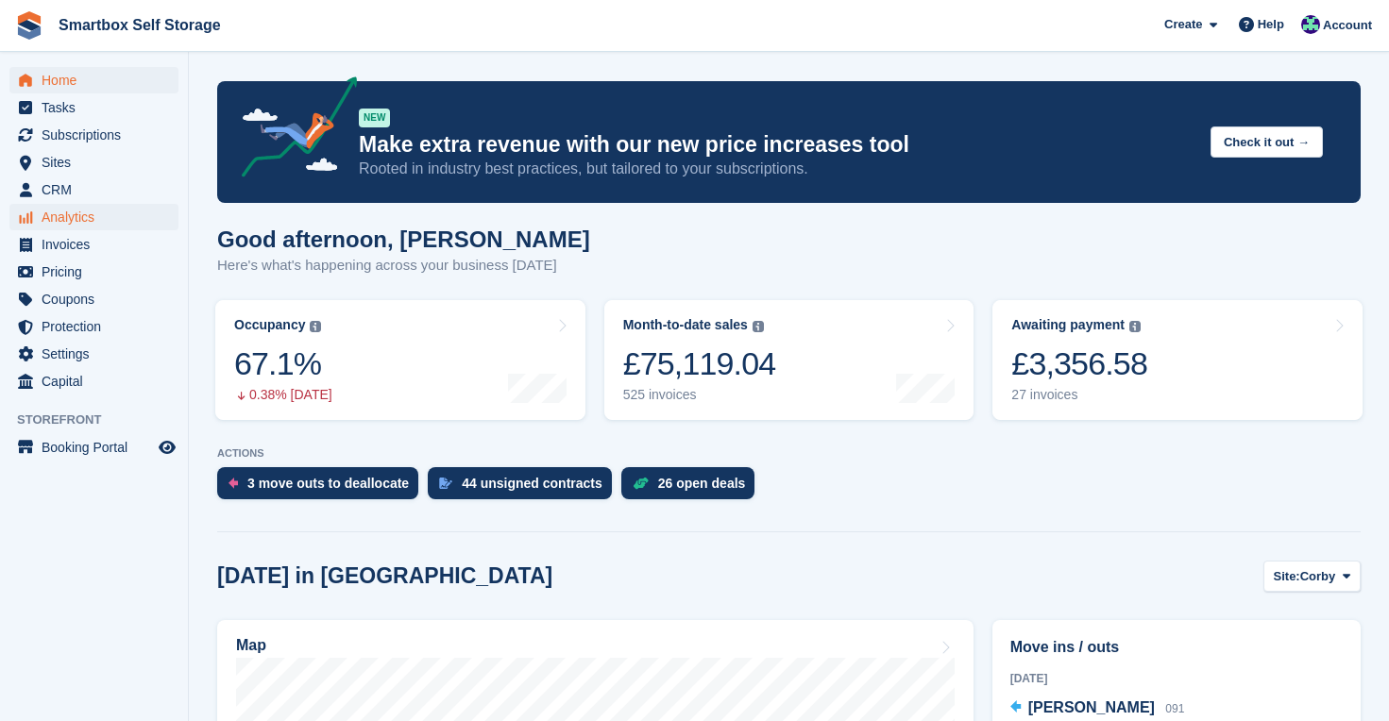
click at [77, 216] on span "Analytics" at bounding box center [98, 217] width 113 height 26
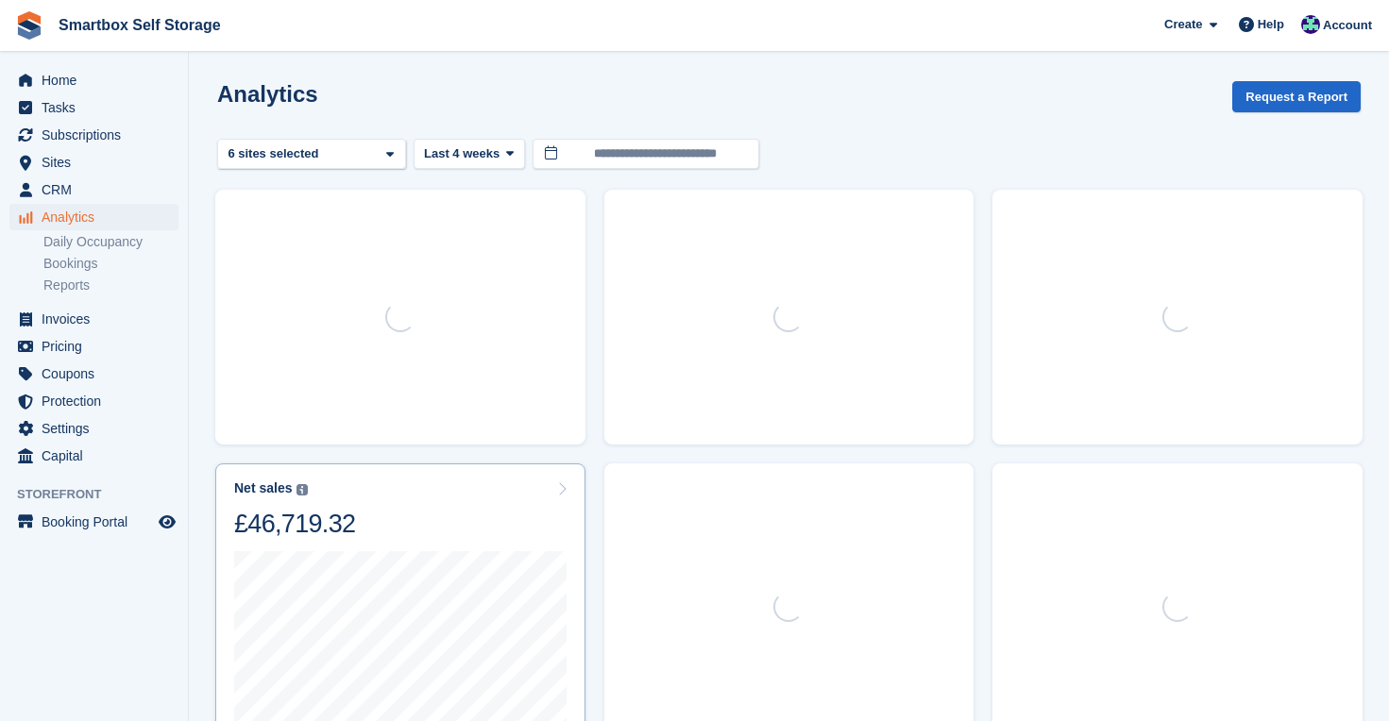
scroll to position [187, 0]
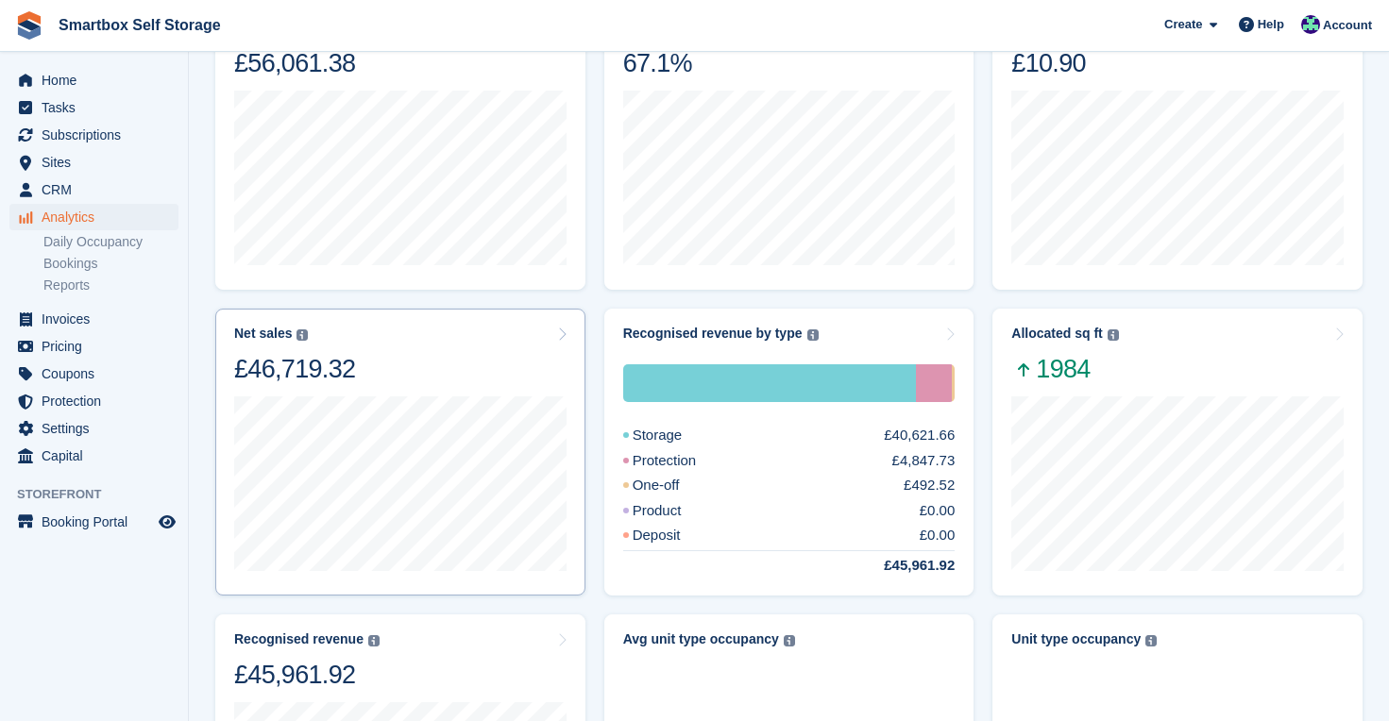
click at [431, 337] on div "Net sales The sum of all finalised invoices, after discount and excluding tax. …" at bounding box center [400, 355] width 332 height 59
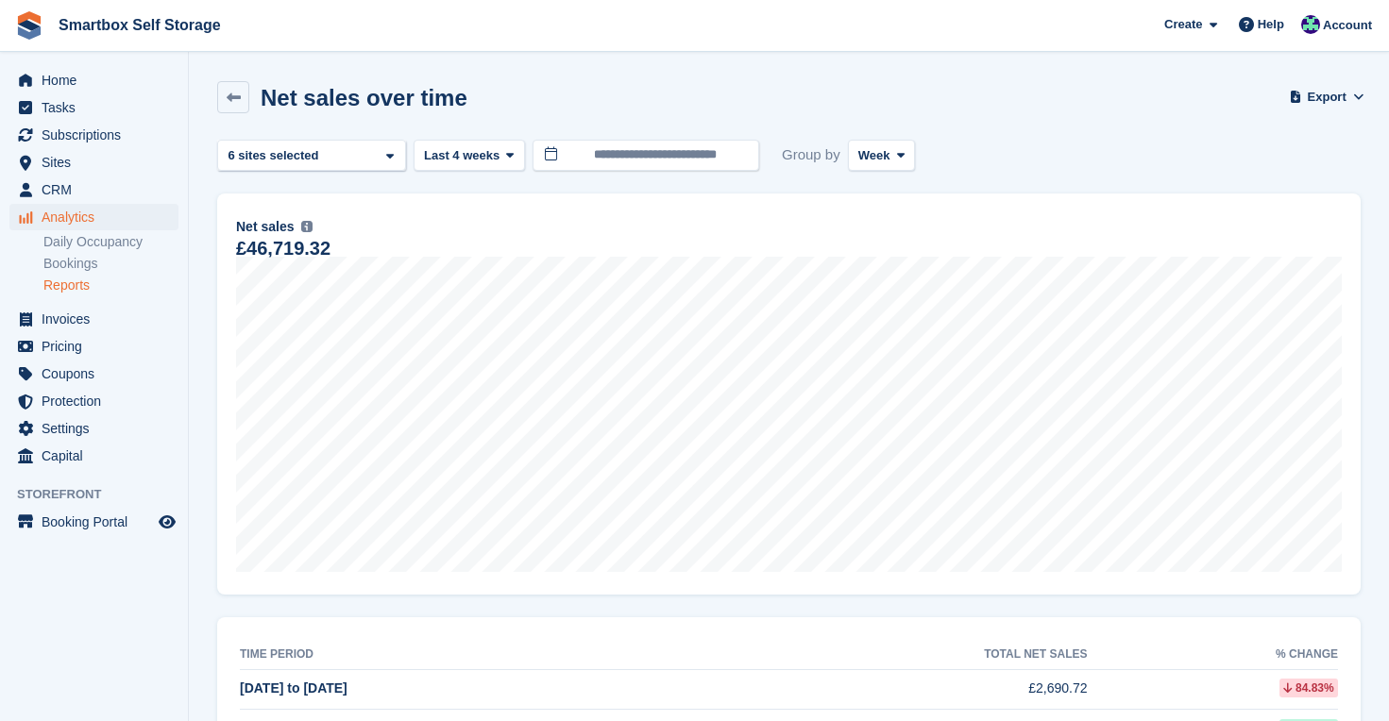
click at [904, 151] on icon at bounding box center [901, 155] width 8 height 12
click at [889, 261] on link "Month" at bounding box center [938, 268] width 164 height 34
click at [520, 154] on button "Last 4 weeks" at bounding box center [468, 155] width 111 height 31
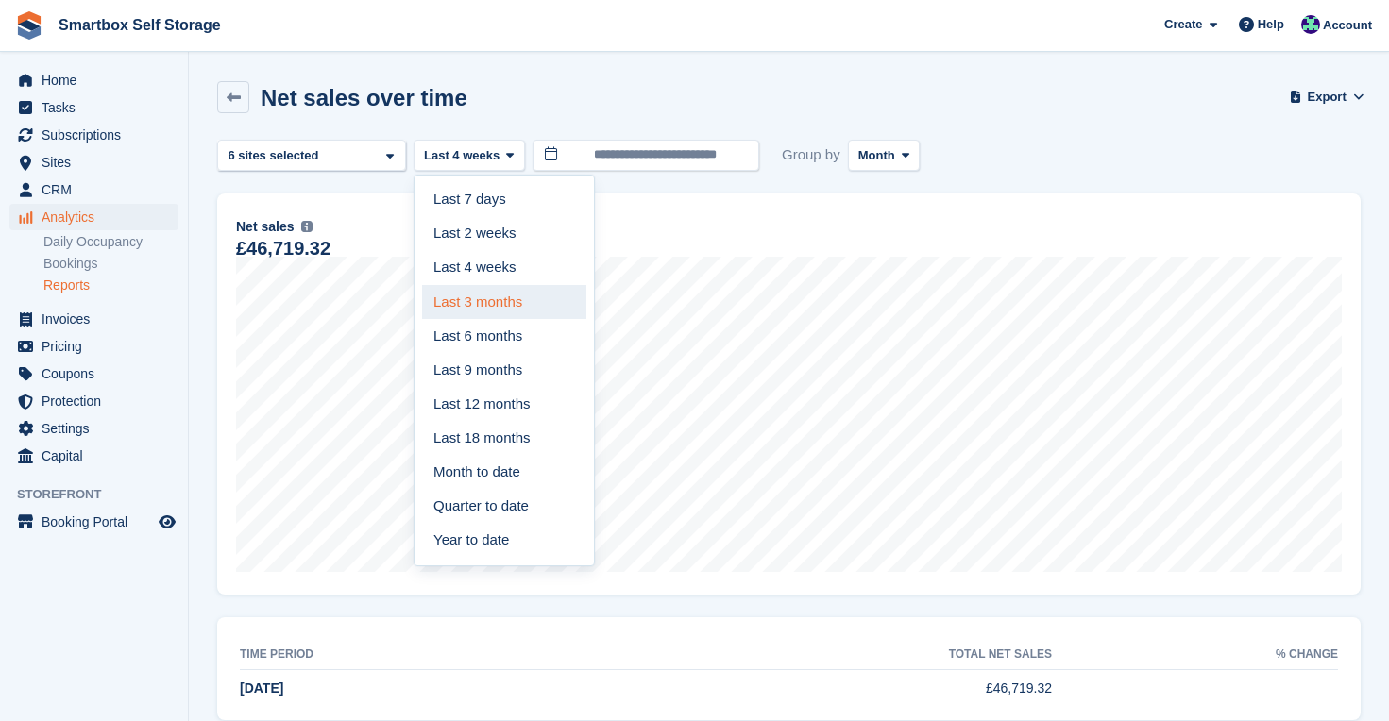
click at [521, 297] on link "Last 3 months" at bounding box center [504, 302] width 164 height 34
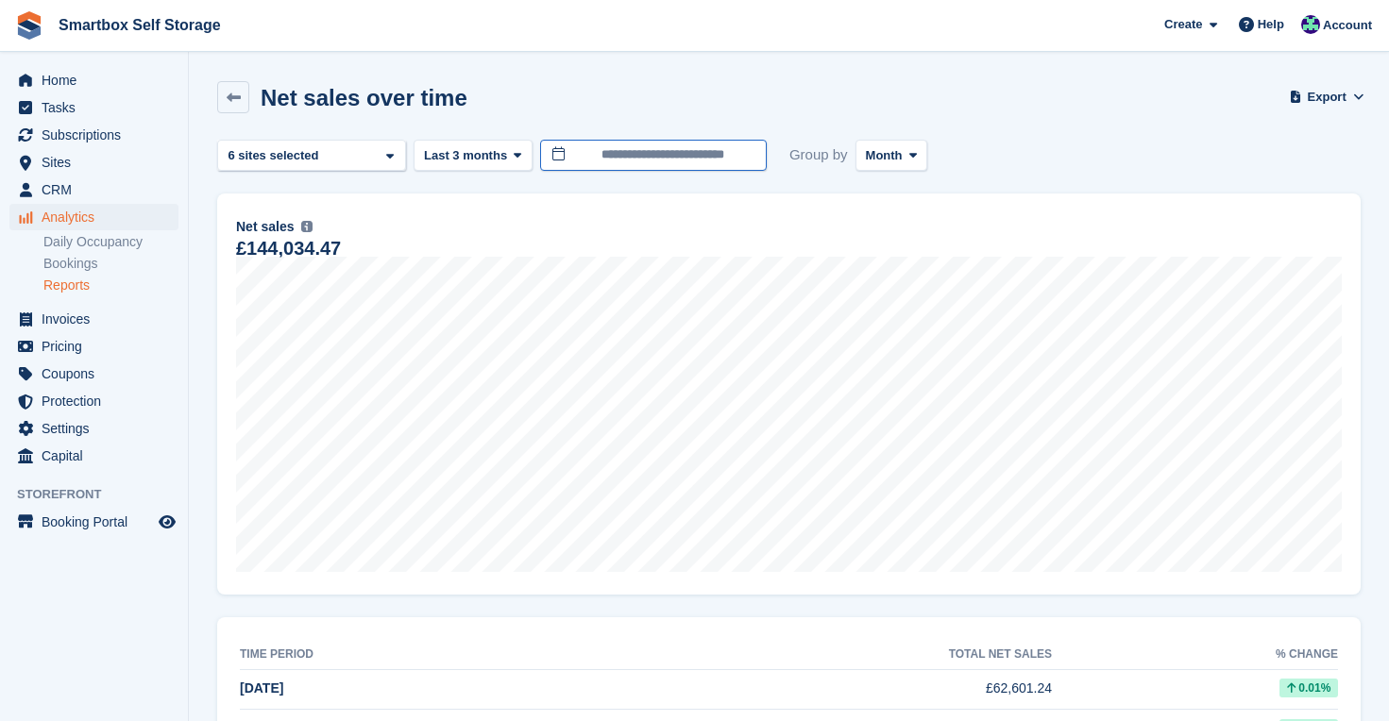
click at [700, 158] on input "**********" at bounding box center [653, 155] width 227 height 31
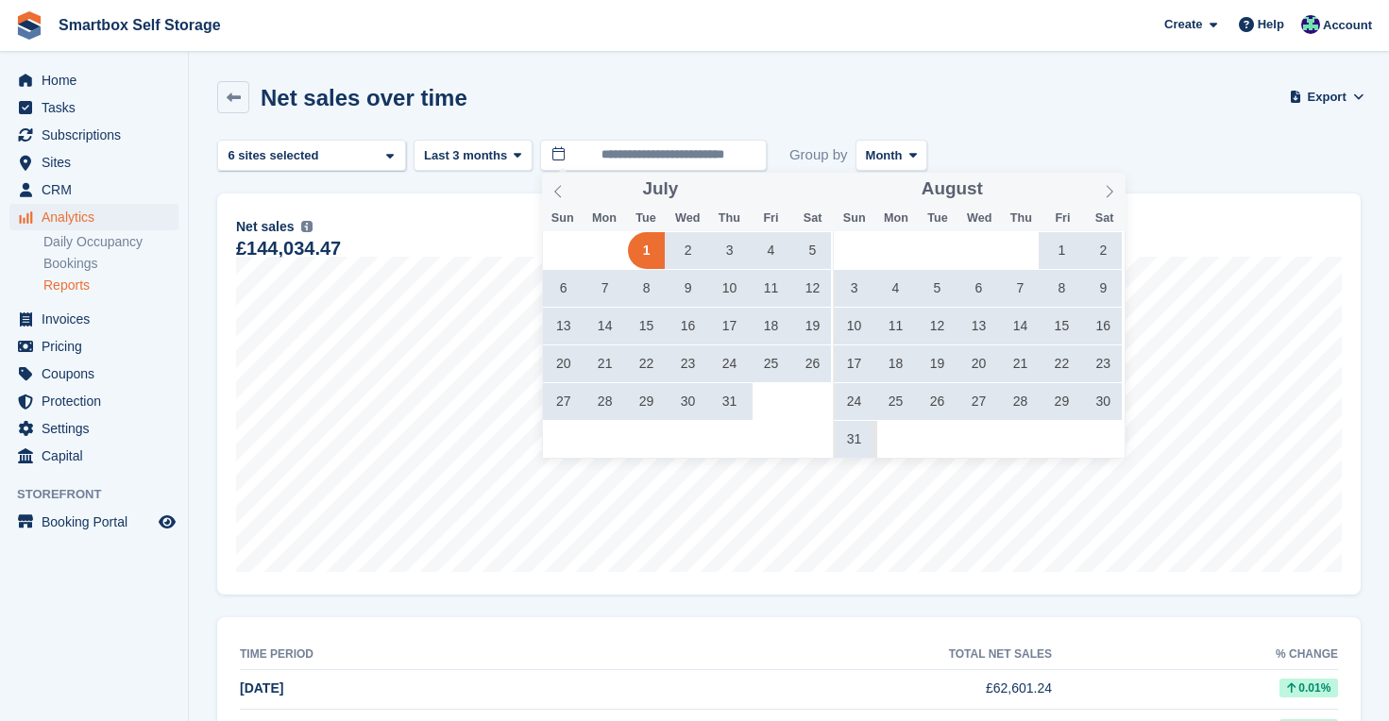
click at [1105, 403] on span "30" at bounding box center [1103, 401] width 37 height 37
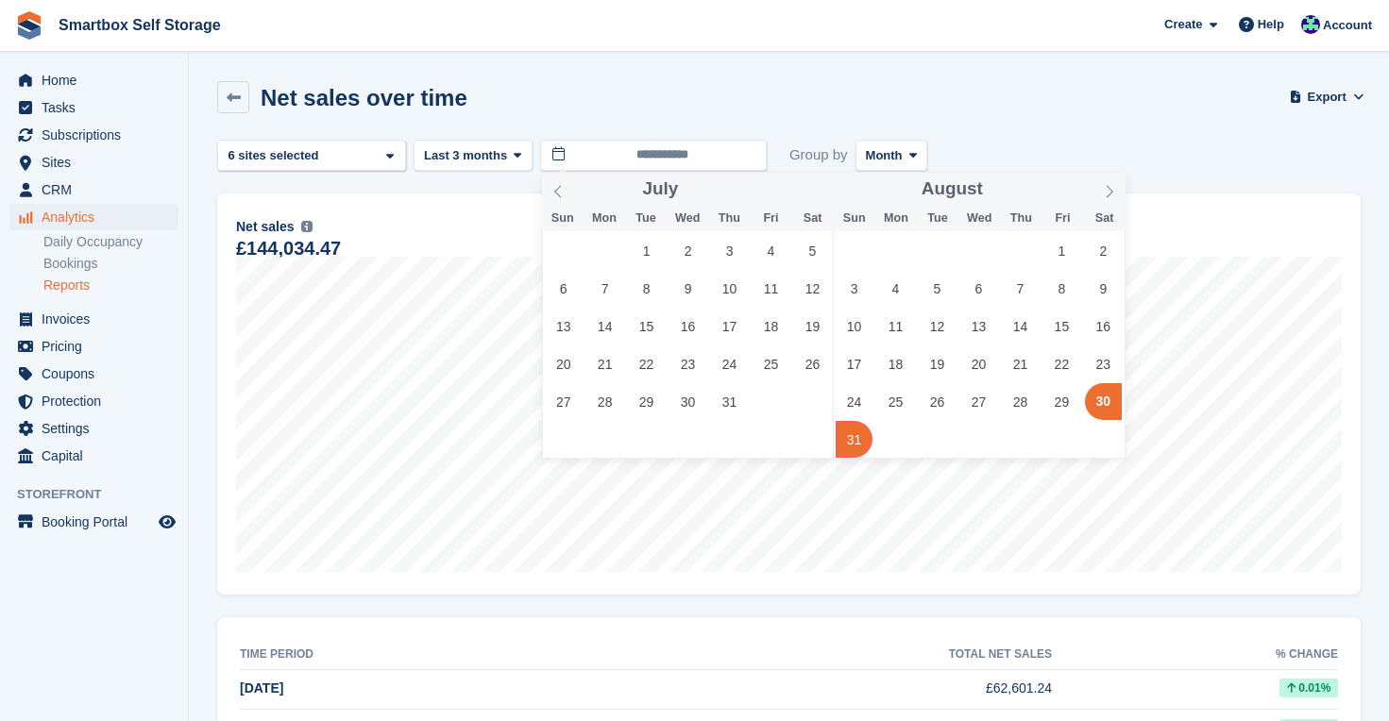
click at [850, 444] on span "31" at bounding box center [853, 439] width 37 height 37
type input "**********"
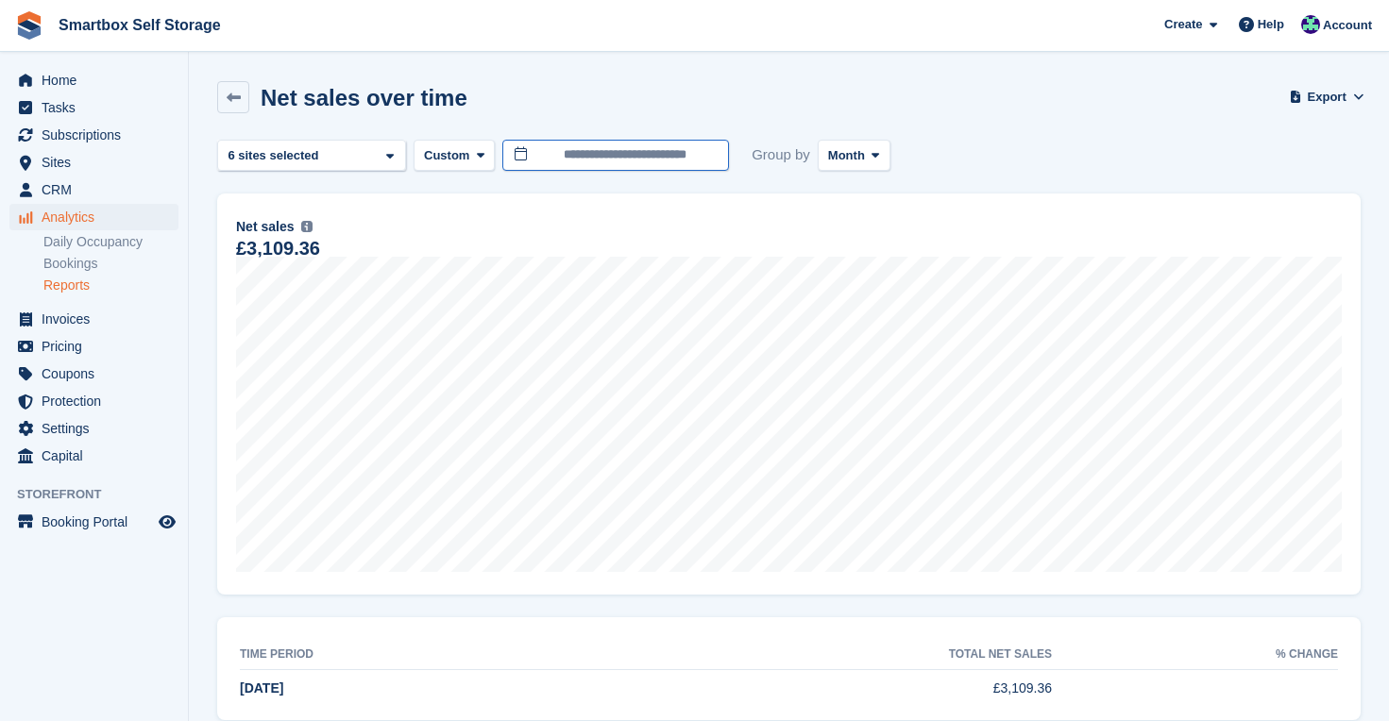
click at [703, 158] on input "**********" at bounding box center [615, 155] width 227 height 31
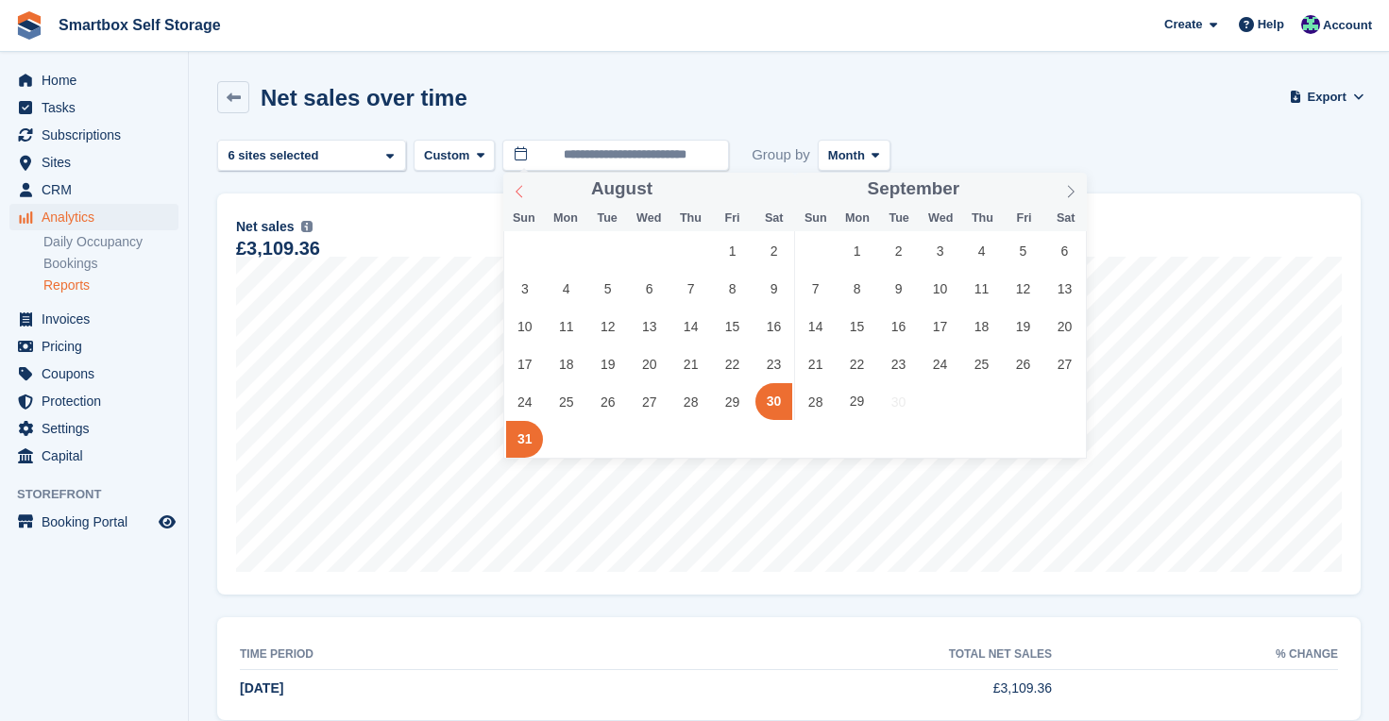
click at [518, 191] on icon at bounding box center [519, 191] width 13 height 13
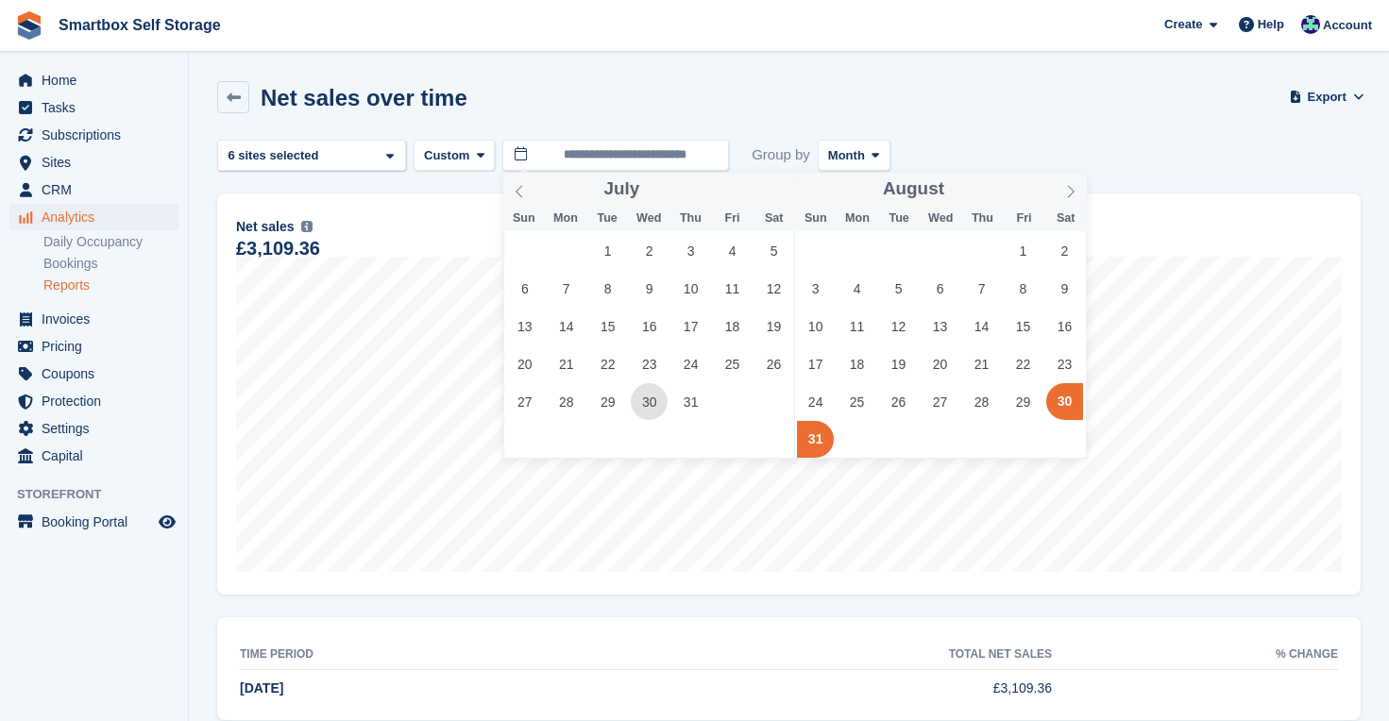
click at [652, 404] on span "30" at bounding box center [649, 401] width 37 height 37
click at [692, 396] on span "31" at bounding box center [690, 401] width 37 height 37
type input "**********"
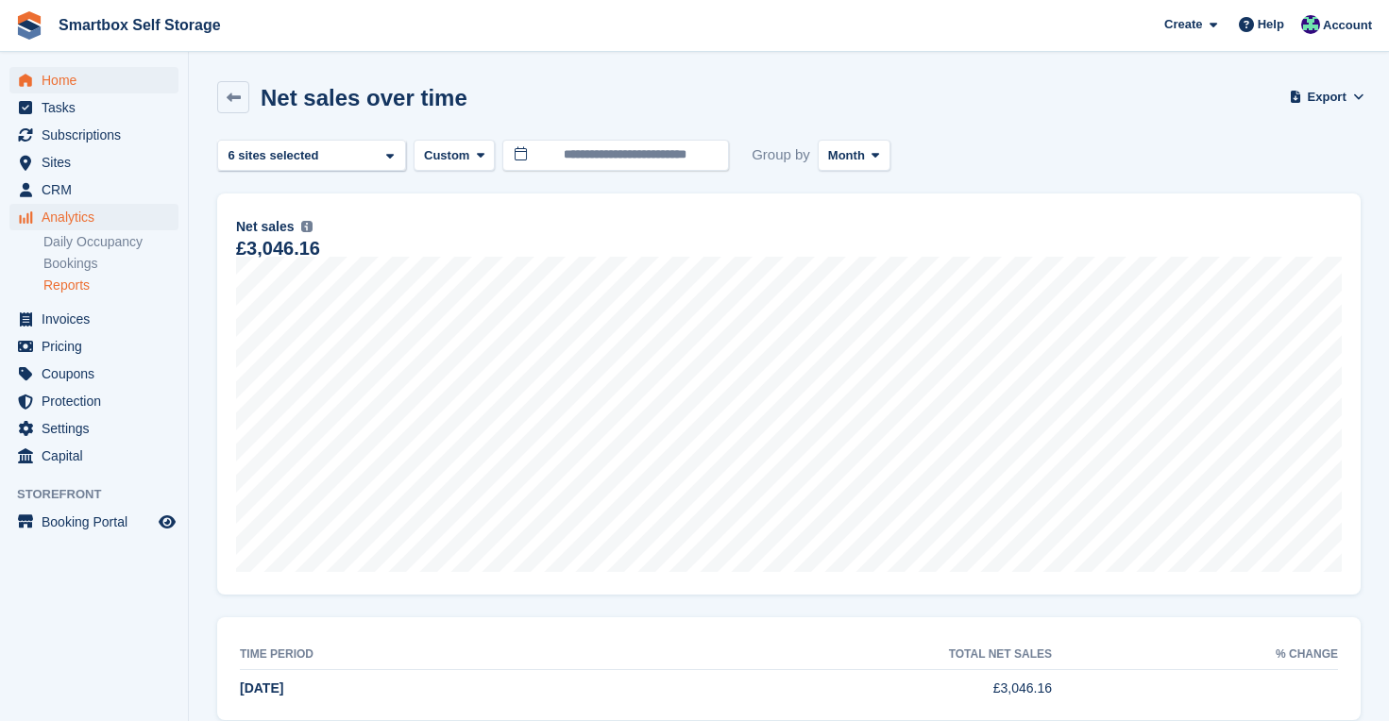
click at [66, 75] on span "Home" at bounding box center [98, 80] width 113 height 26
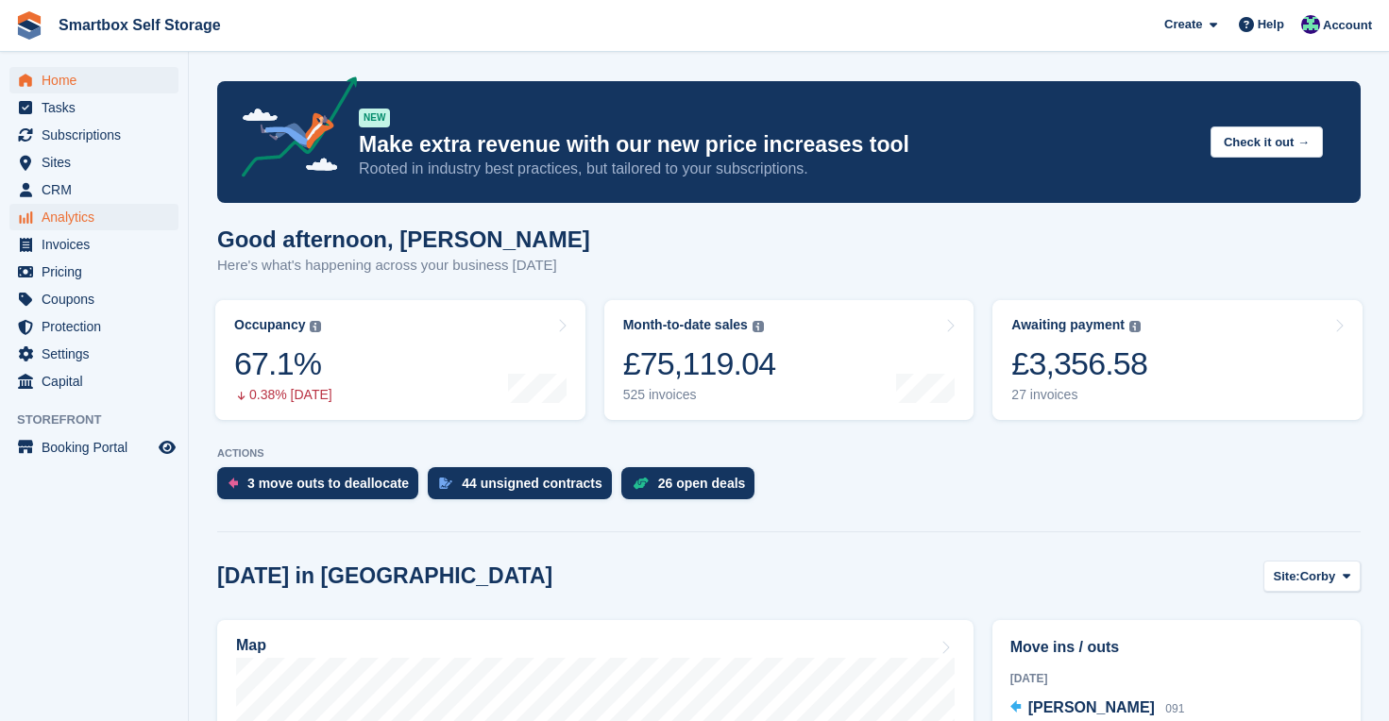
click at [73, 224] on span "Analytics" at bounding box center [98, 217] width 113 height 26
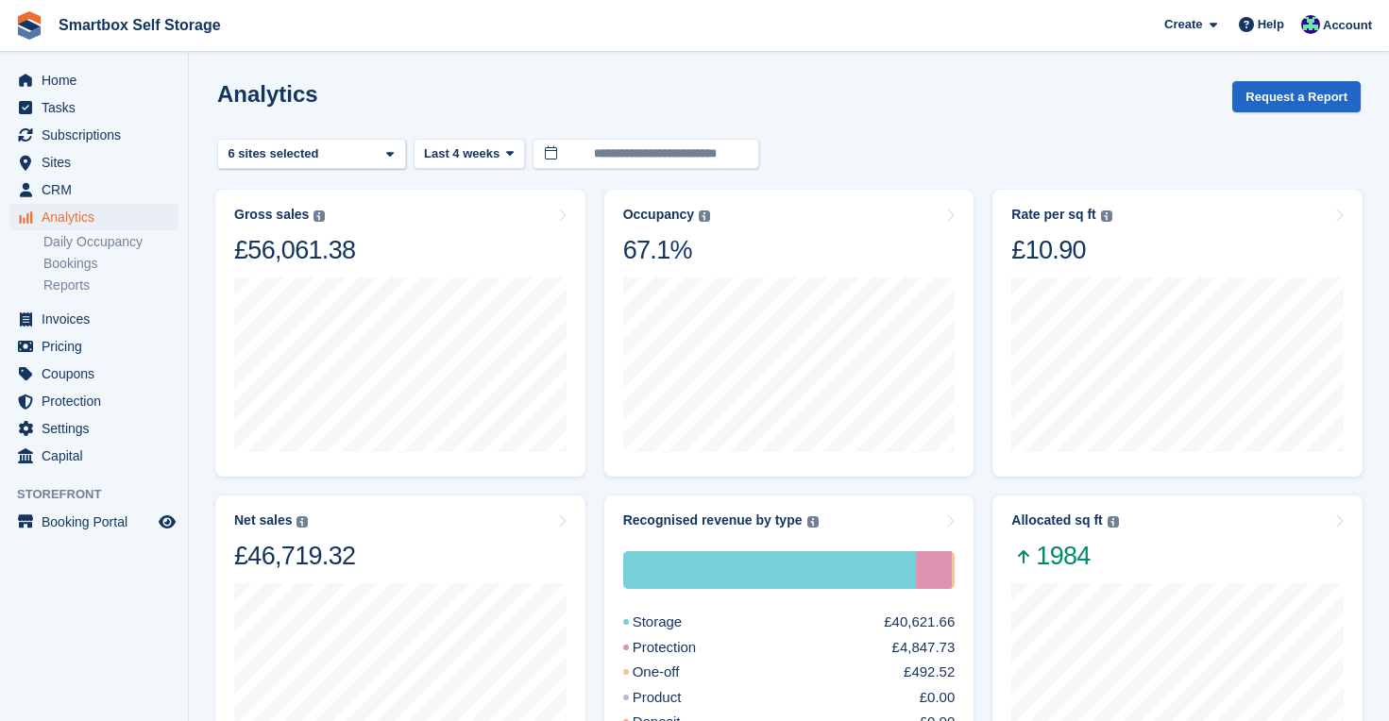
click at [1181, 561] on div "Allocated sq ft The total change in allocated area from the beginning to the en…" at bounding box center [1177, 542] width 332 height 59
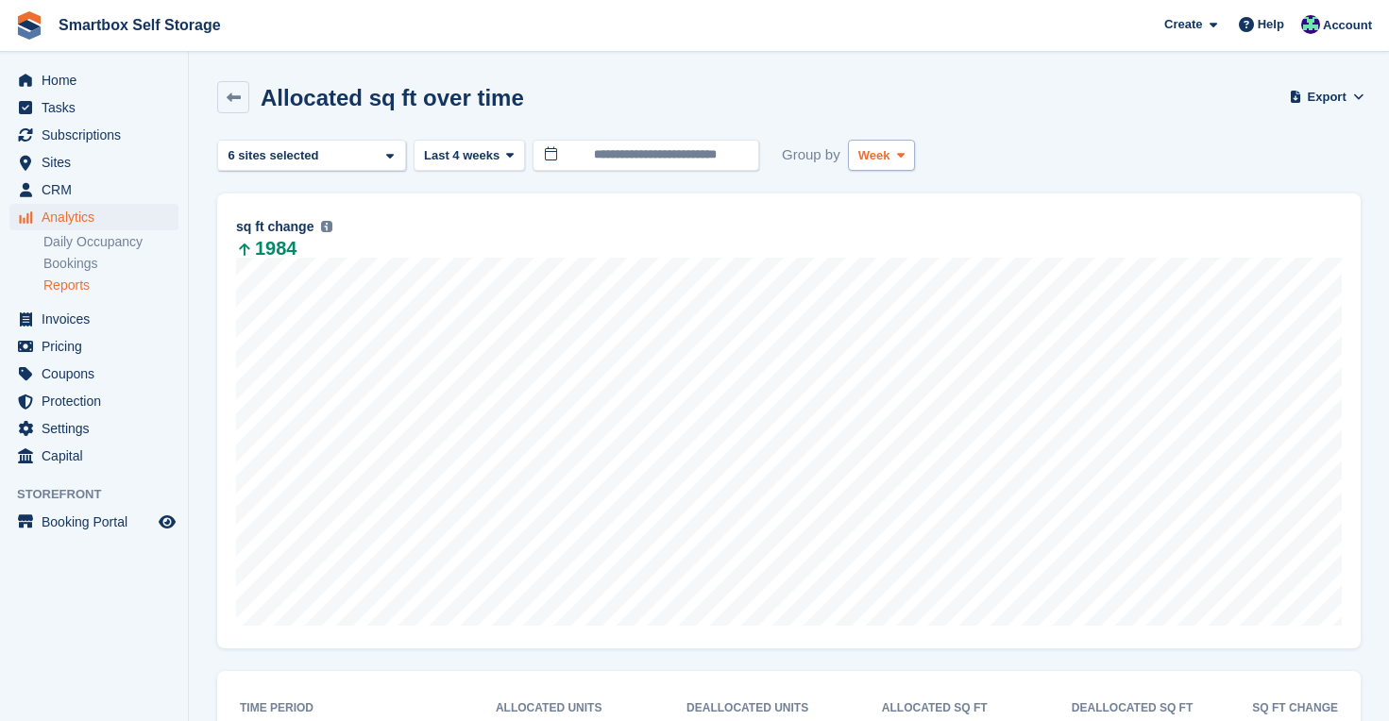
click at [915, 166] on button "Week" at bounding box center [881, 155] width 67 height 31
click at [910, 268] on link "Month" at bounding box center [938, 268] width 164 height 34
click at [514, 154] on icon at bounding box center [510, 155] width 8 height 12
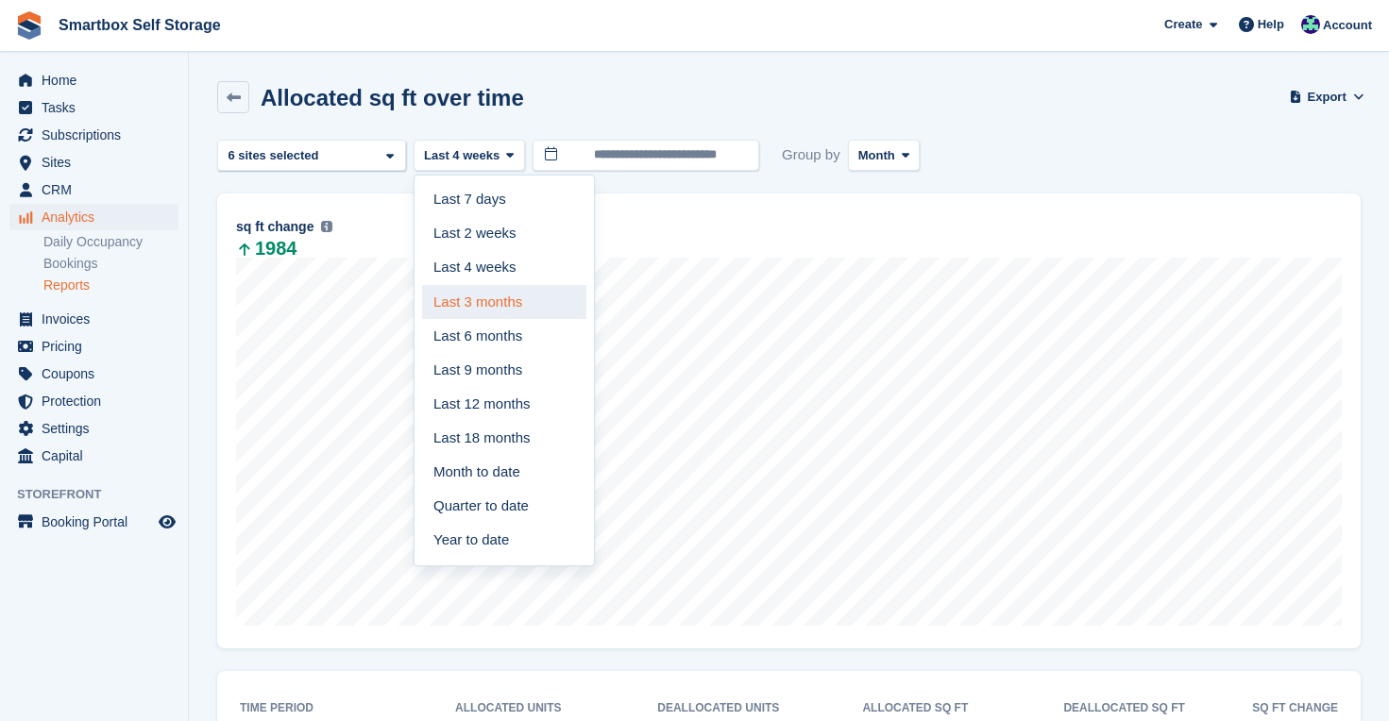
click at [511, 300] on link "Last 3 months" at bounding box center [504, 302] width 164 height 34
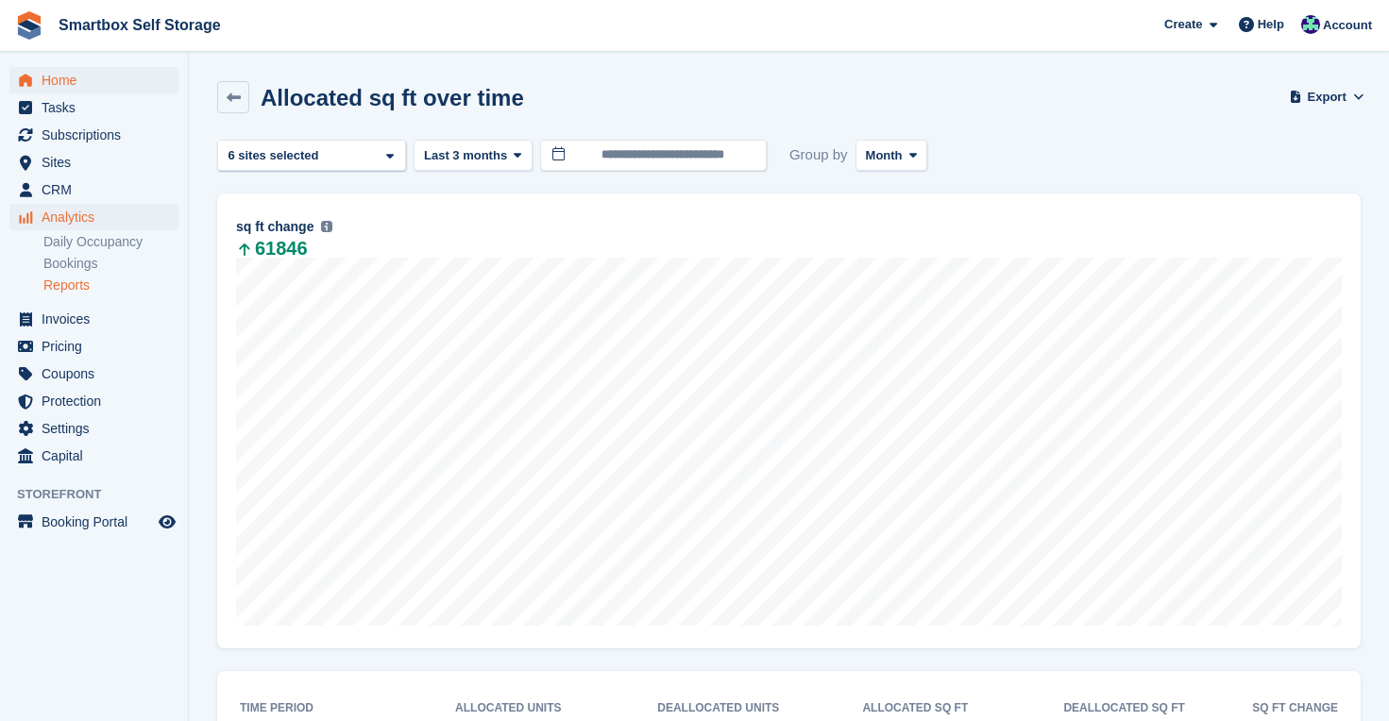
click at [63, 80] on span "Home" at bounding box center [98, 80] width 113 height 26
